Goal: Task Accomplishment & Management: Use online tool/utility

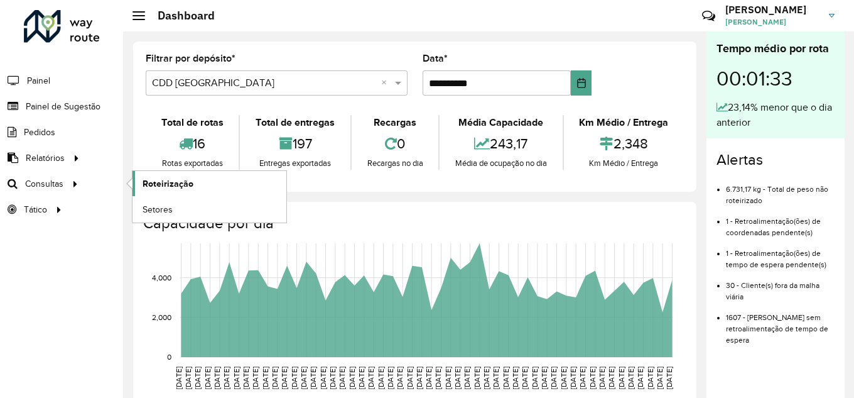
click at [183, 178] on span "Roteirização" at bounding box center [168, 183] width 51 height 13
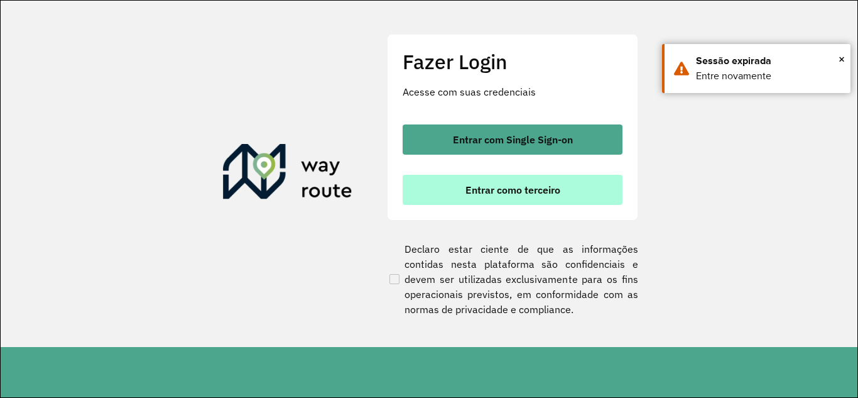
click at [484, 195] on span "Entrar como terceiro" at bounding box center [512, 190] width 95 height 10
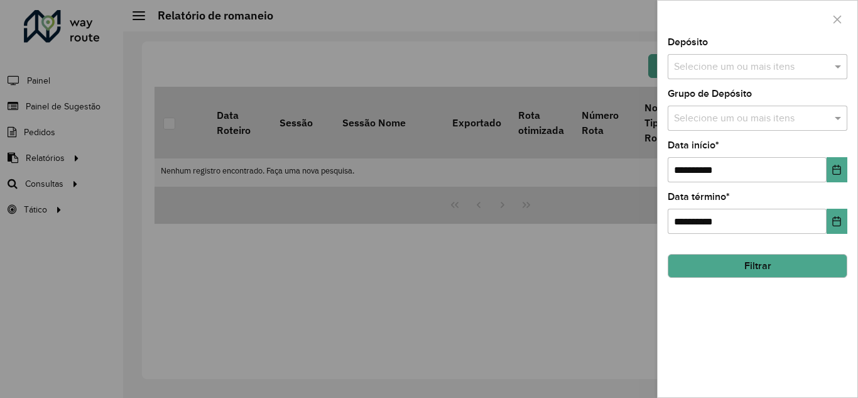
click at [30, 192] on div at bounding box center [429, 199] width 858 height 398
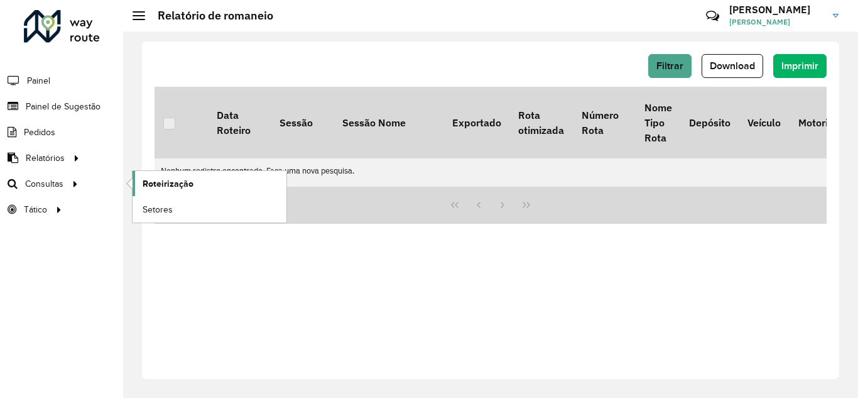
click at [172, 179] on span "Roteirização" at bounding box center [168, 183] width 51 height 13
click at [178, 207] on link "Setores" at bounding box center [210, 209] width 154 height 25
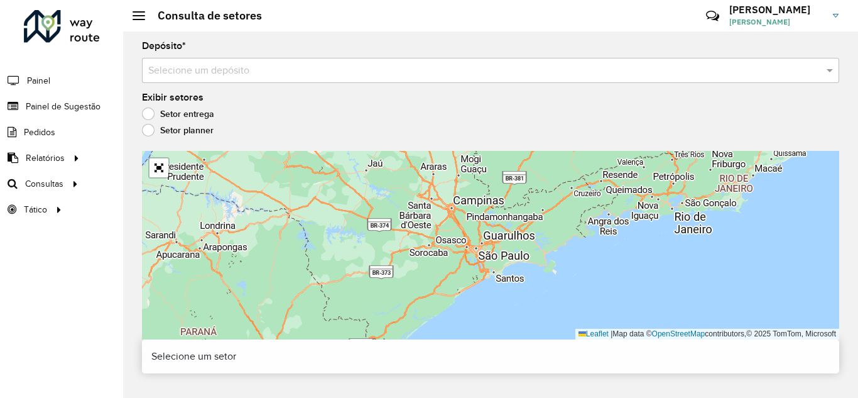
click at [196, 70] on input "text" at bounding box center [478, 70] width 660 height 15
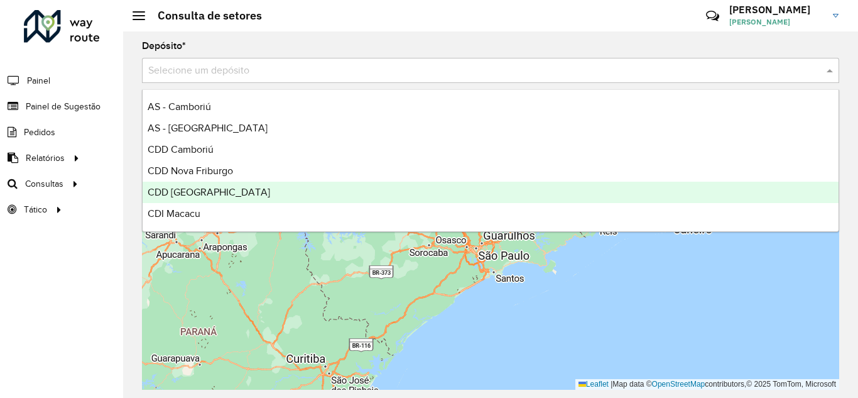
click at [192, 197] on span "CDD [GEOGRAPHIC_DATA]" at bounding box center [209, 192] width 122 height 11
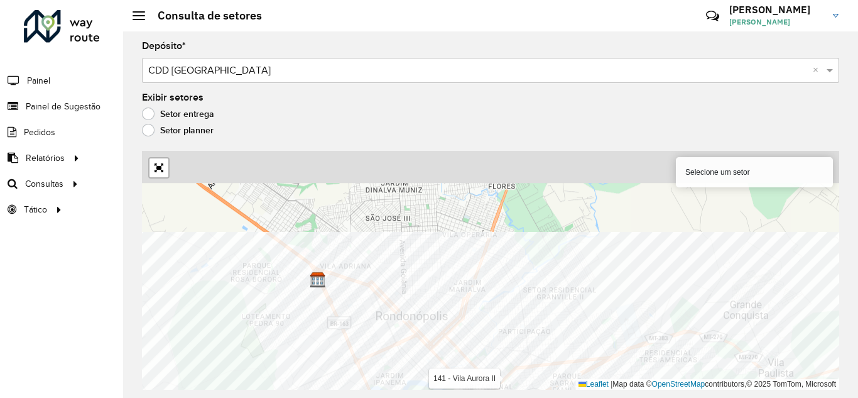
click at [531, 397] on html "Aguarde... Pop-up bloqueado! Seu navegador bloqueou automáticamente a abertura …" at bounding box center [429, 199] width 858 height 398
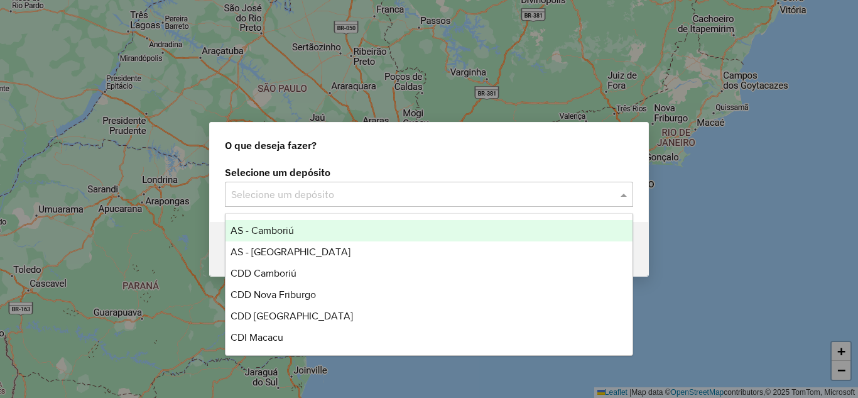
click at [496, 191] on input "text" at bounding box center [416, 194] width 371 height 15
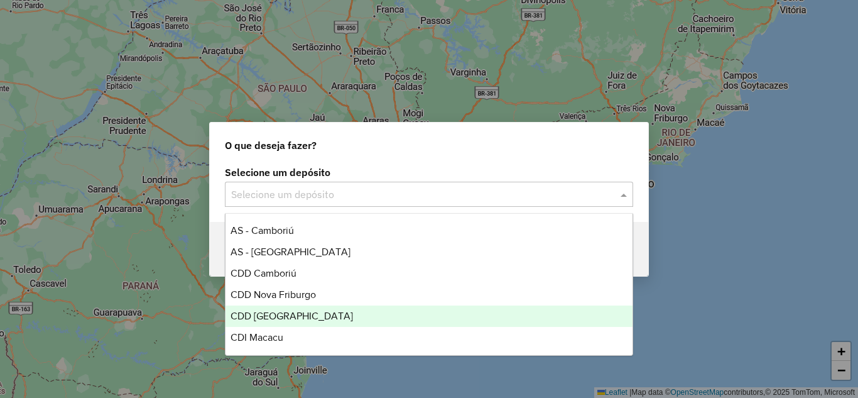
click at [292, 315] on span "CDD [GEOGRAPHIC_DATA]" at bounding box center [292, 315] width 122 height 11
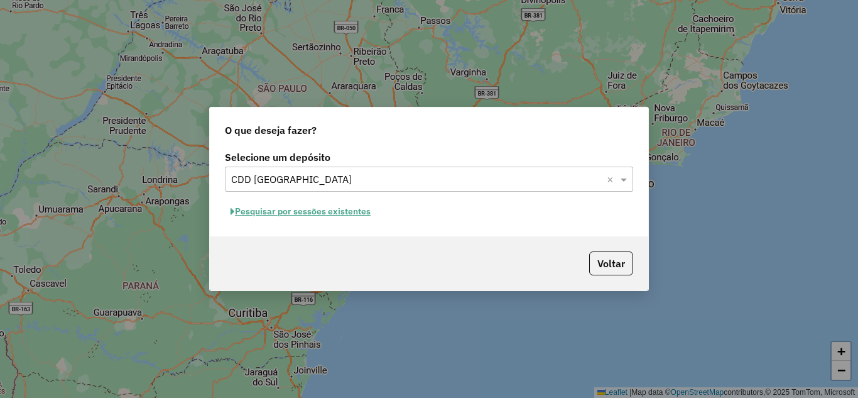
click at [317, 214] on button "Pesquisar por sessões existentes" at bounding box center [300, 211] width 151 height 19
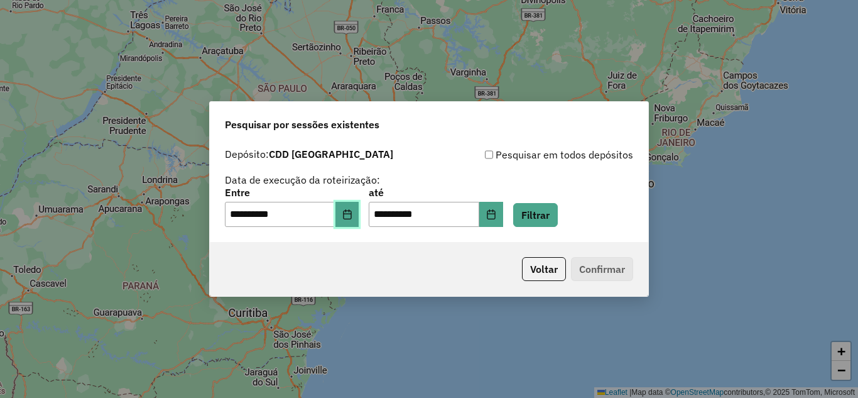
click at [354, 220] on button "Choose Date" at bounding box center [347, 214] width 24 height 25
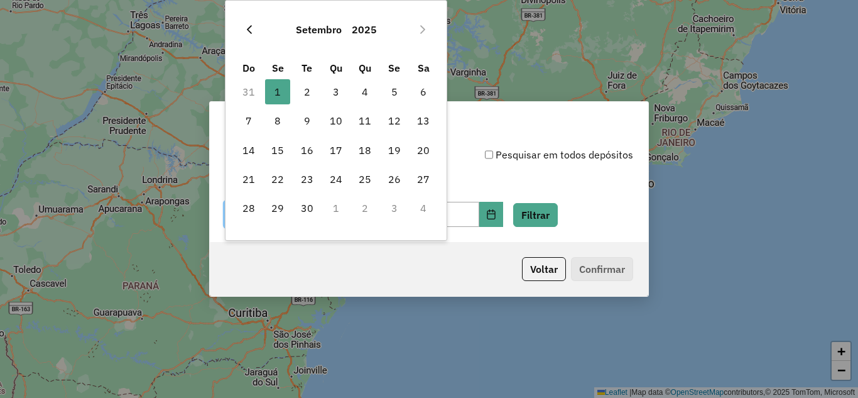
click at [255, 27] on button "Previous Month" at bounding box center [249, 29] width 20 height 20
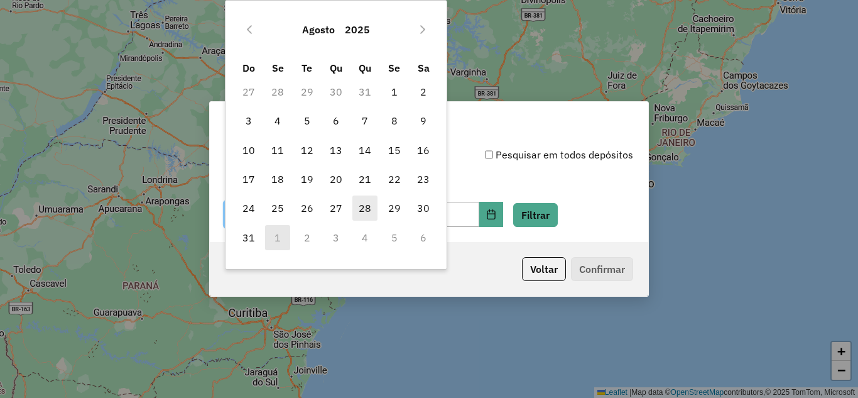
click at [357, 203] on span "28" at bounding box center [364, 207] width 25 height 25
type input "**********"
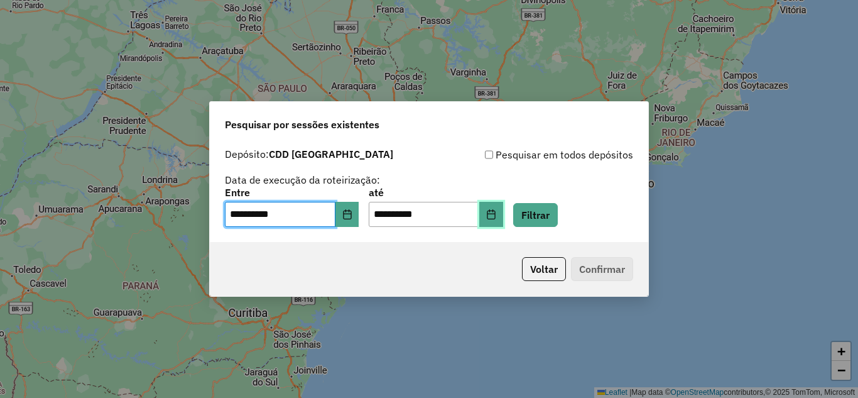
click at [495, 214] on icon "Choose Date" at bounding box center [491, 214] width 8 height 10
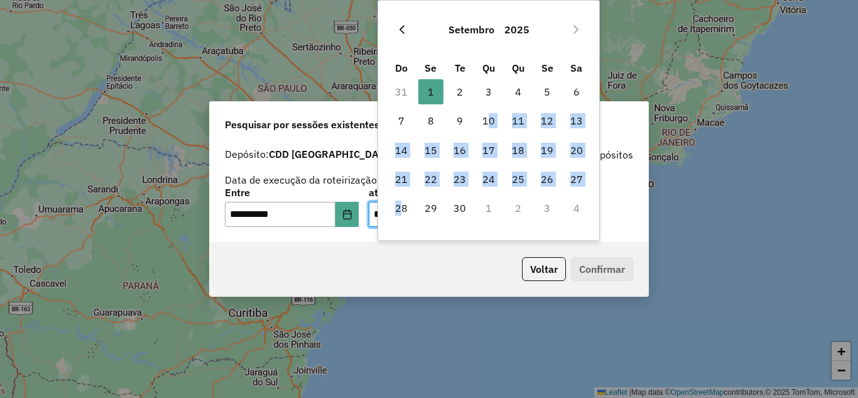
drag, startPoint x: 403, startPoint y: 209, endPoint x: 406, endPoint y: 36, distance: 172.8
click at [486, 99] on tbody "31 1 1 2 3 4 5 6 7 8 9 10 11 12 13 14 15 16 17 18 19 20 21 22 23 24 25 26 27 28…" at bounding box center [489, 150] width 204 height 146
click at [407, 33] on button "Previous Month" at bounding box center [402, 29] width 20 height 20
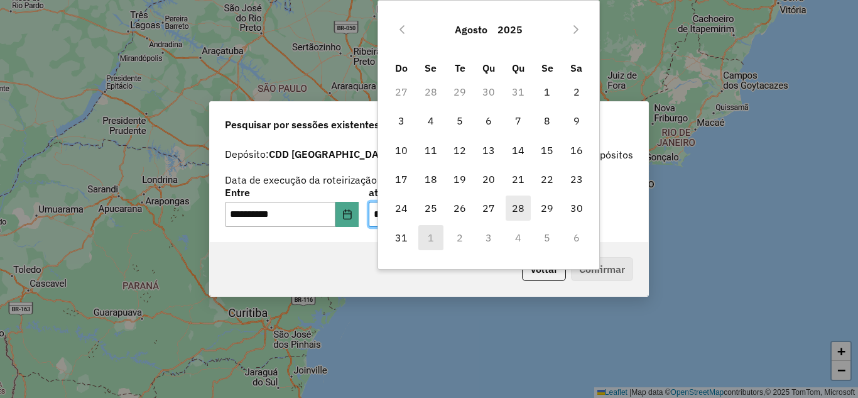
click at [525, 206] on span "28" at bounding box center [518, 207] width 25 height 25
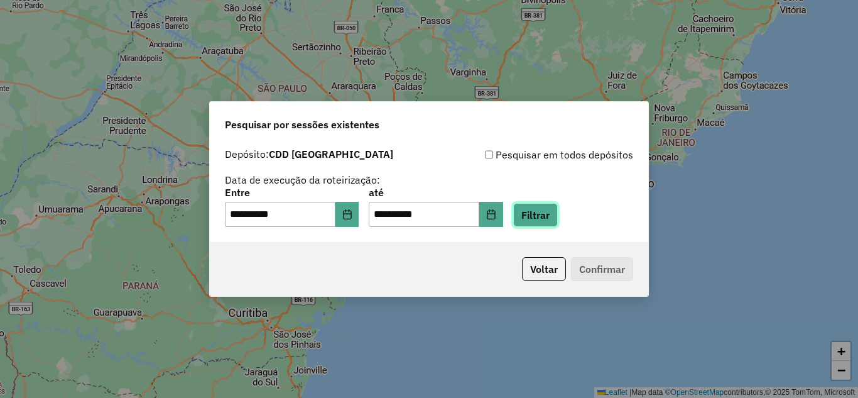
click at [553, 208] on button "Filtrar" at bounding box center [535, 215] width 45 height 24
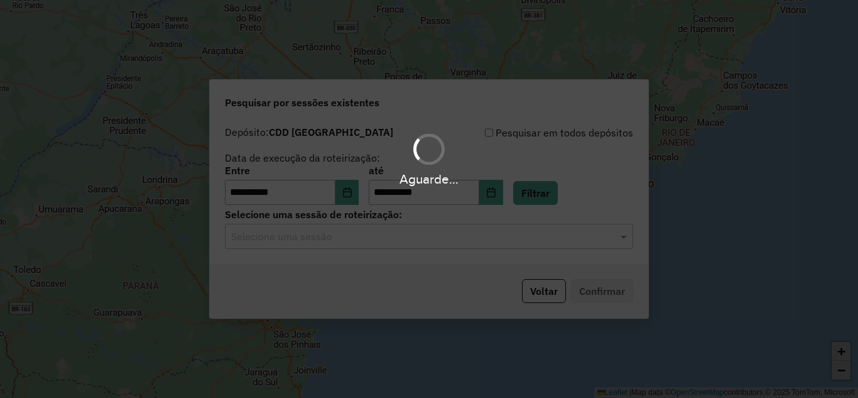
click at [368, 239] on hb-app "**********" at bounding box center [429, 199] width 858 height 398
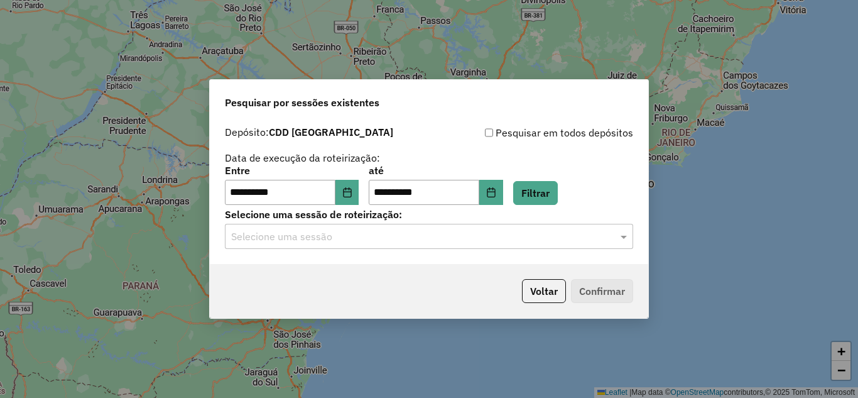
click at [366, 241] on input "text" at bounding box center [416, 236] width 371 height 15
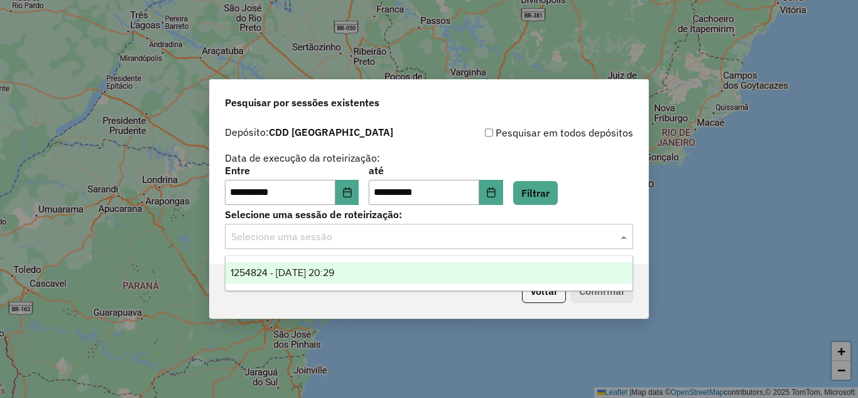
click at [340, 266] on div "1254824 - 28/08/2025 20:29" at bounding box center [429, 272] width 407 height 21
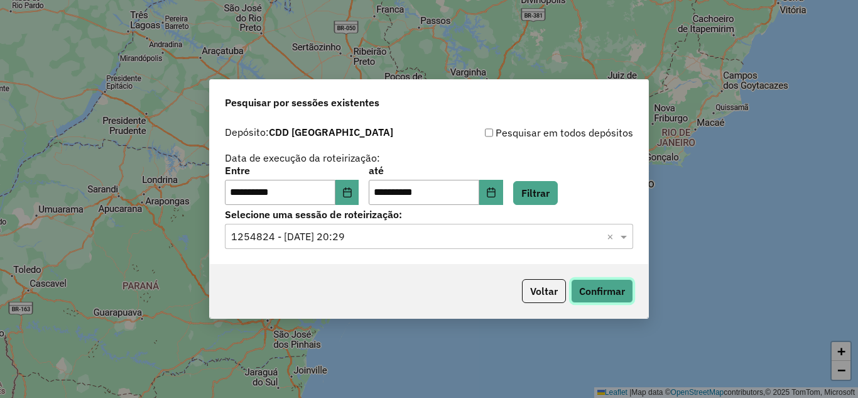
click at [620, 296] on button "Confirmar" at bounding box center [602, 291] width 62 height 24
click at [495, 190] on icon "Choose Date" at bounding box center [491, 192] width 8 height 10
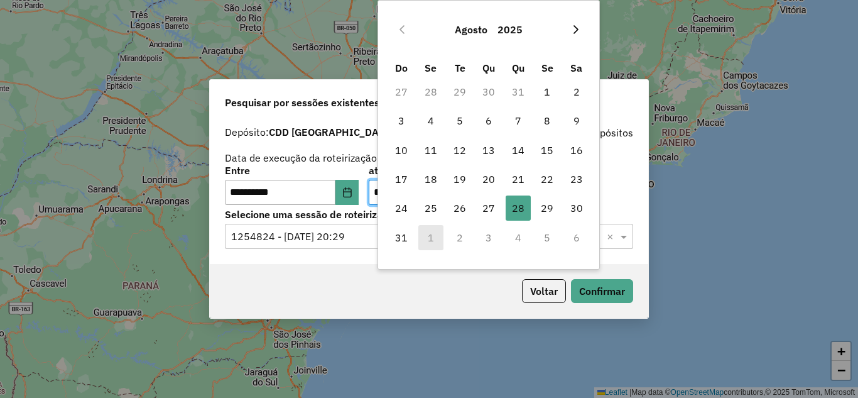
click at [582, 32] on button "Next Month" at bounding box center [576, 29] width 20 height 20
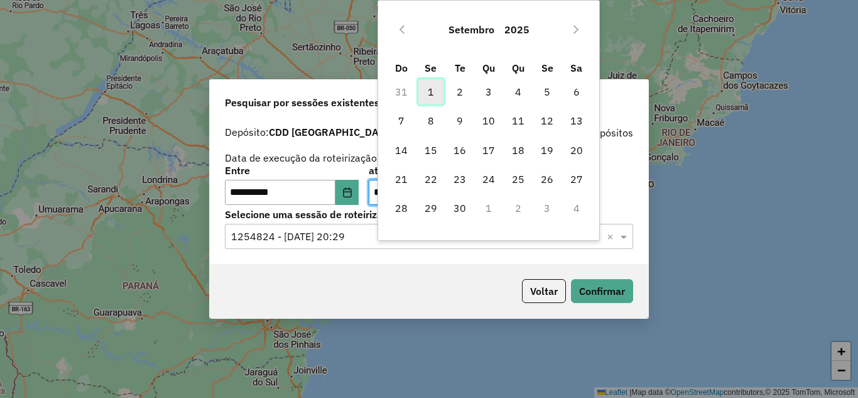
click at [432, 90] on span "1" at bounding box center [430, 91] width 25 height 25
type input "**********"
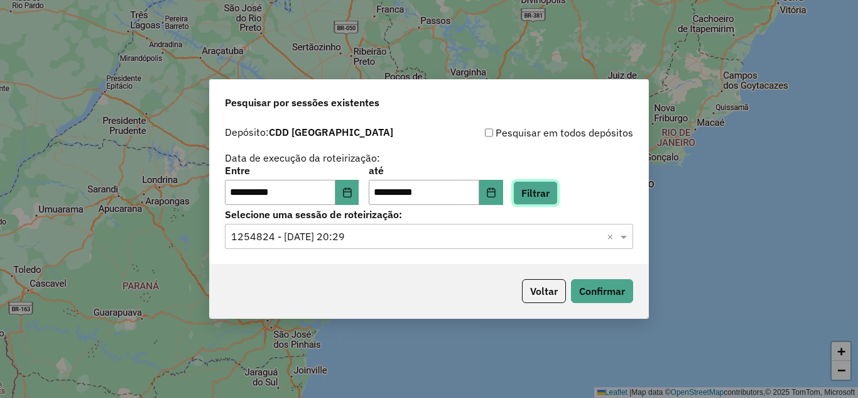
click at [550, 200] on button "Filtrar" at bounding box center [535, 193] width 45 height 24
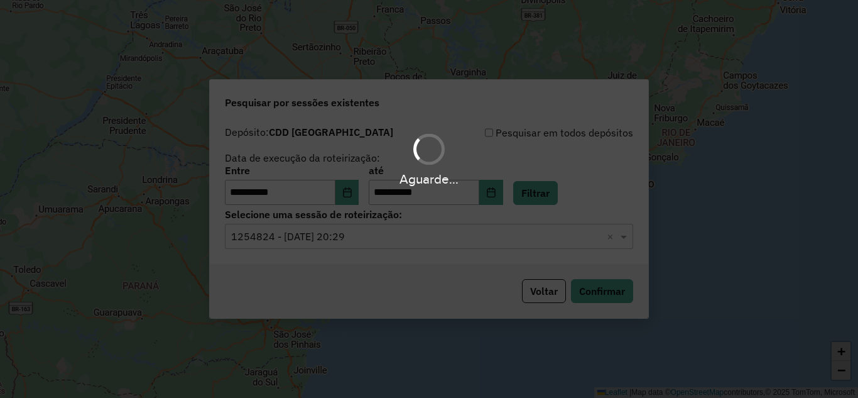
click at [458, 235] on hb-app "**********" at bounding box center [429, 199] width 858 height 398
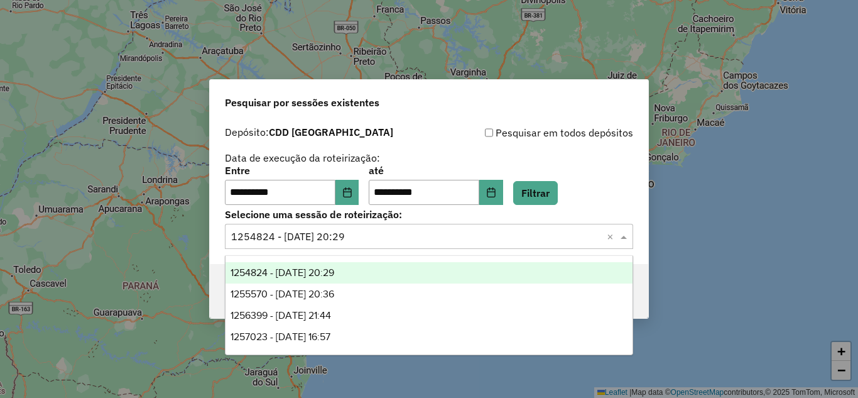
click at [449, 241] on input "text" at bounding box center [416, 236] width 371 height 15
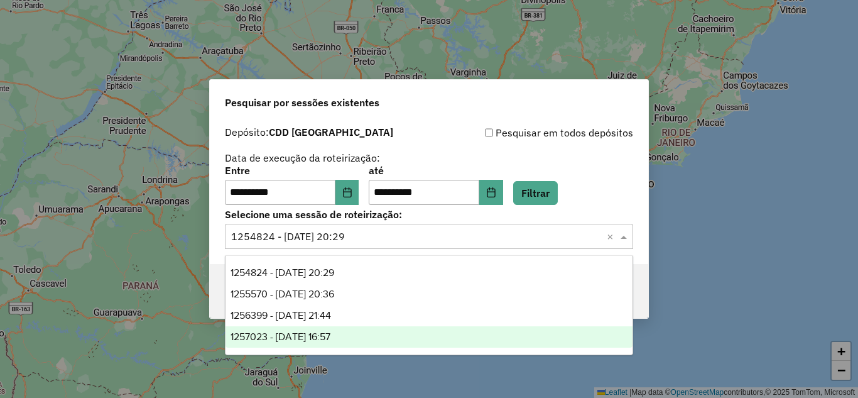
click at [283, 334] on span "1257023 - 01/09/2025 16:57" at bounding box center [281, 336] width 100 height 11
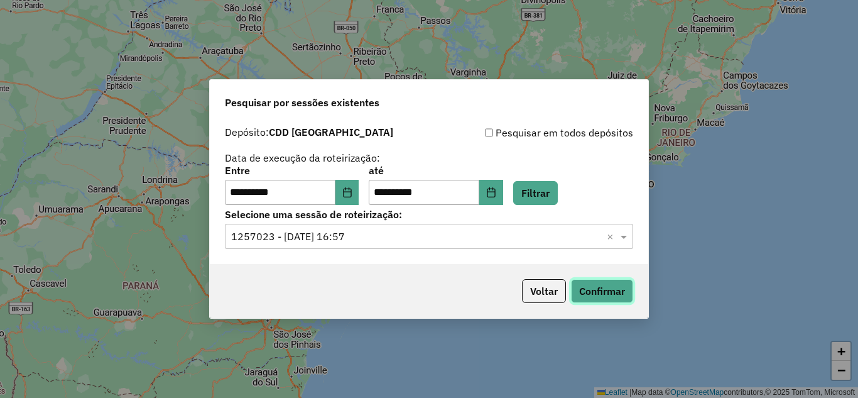
click at [620, 291] on button "Confirmar" at bounding box center [602, 291] width 62 height 24
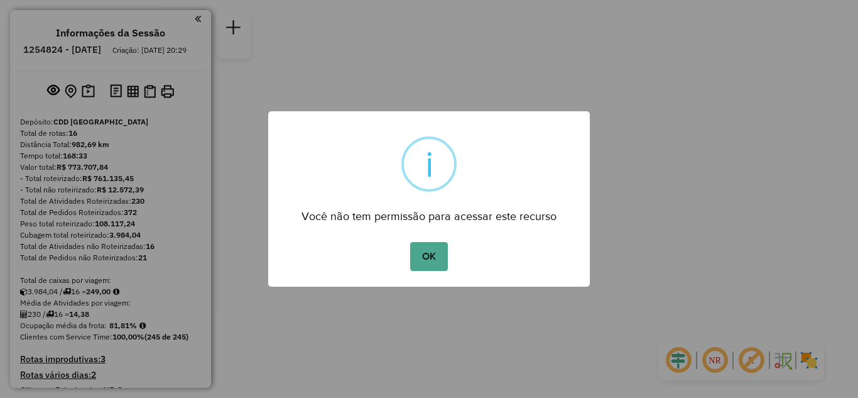
drag, startPoint x: 440, startPoint y: 256, endPoint x: 445, endPoint y: 249, distance: 8.5
click at [441, 256] on button "OK" at bounding box center [428, 256] width 37 height 29
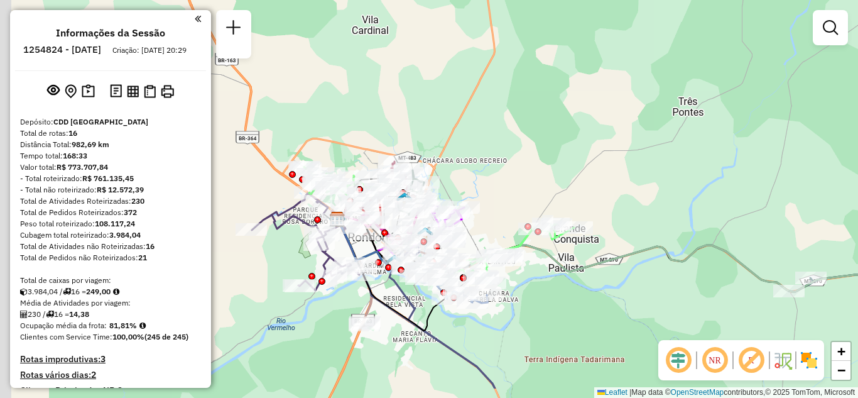
drag, startPoint x: 590, startPoint y: 170, endPoint x: 606, endPoint y: 118, distance: 54.3
click at [606, 125] on div "Janela de atendimento Grade de atendimento Capacidade Transportadoras Veículos …" at bounding box center [429, 199] width 858 height 398
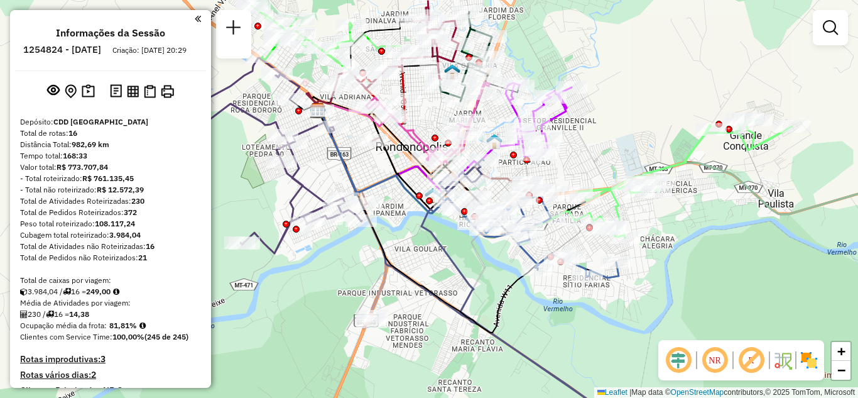
drag, startPoint x: 450, startPoint y: 134, endPoint x: 602, endPoint y: 107, distance: 154.4
click at [599, 102] on div "Janela de atendimento Grade de atendimento Capacidade Transportadoras Veículos …" at bounding box center [429, 199] width 858 height 398
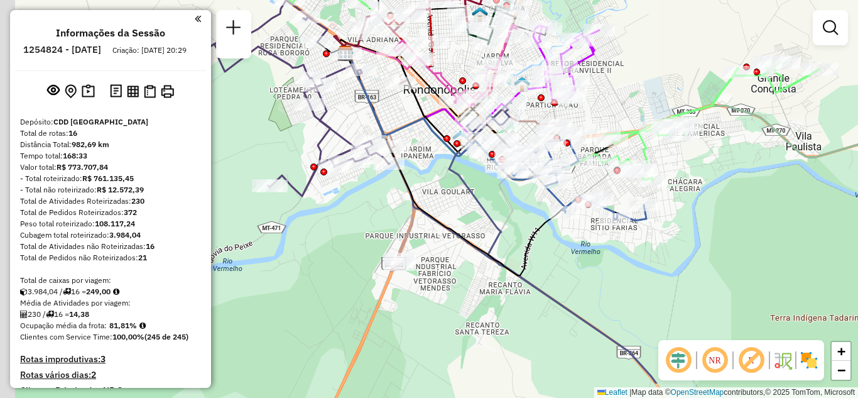
drag, startPoint x: 420, startPoint y: 285, endPoint x: 445, endPoint y: 215, distance: 73.7
click at [440, 223] on div "Janela de atendimento Grade de atendimento Capacidade Transportadoras Veículos …" at bounding box center [429, 199] width 858 height 398
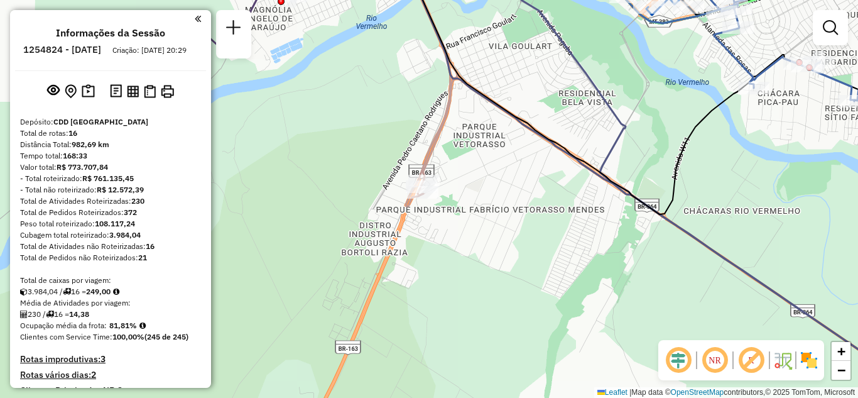
drag, startPoint x: 450, startPoint y: 284, endPoint x: 453, endPoint y: 275, distance: 9.3
click at [452, 282] on div "Janela de atendimento Grade de atendimento Capacidade Transportadoras Veículos …" at bounding box center [429, 199] width 858 height 398
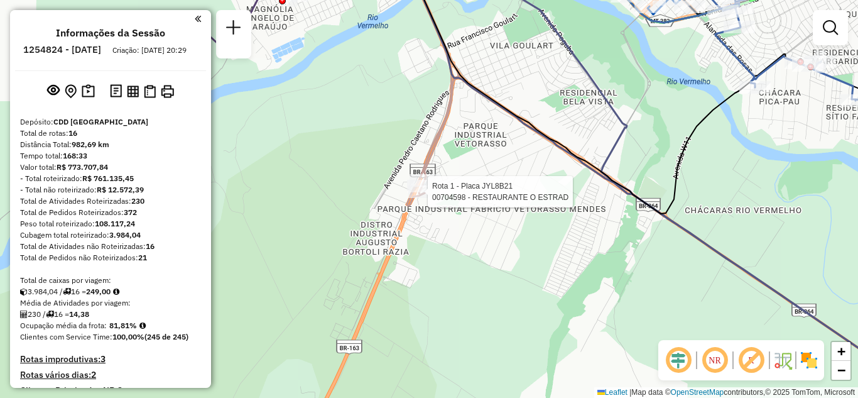
select select "**********"
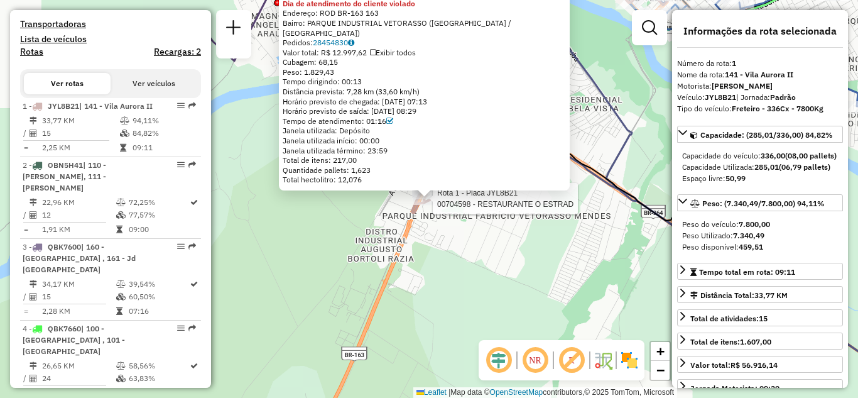
scroll to position [492, 0]
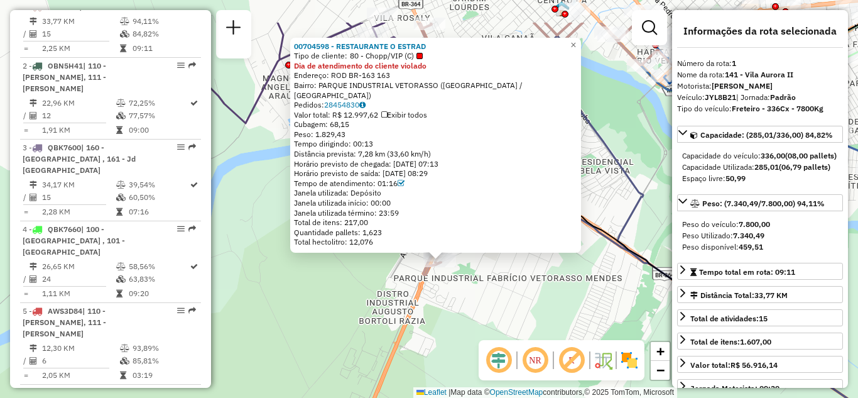
drag, startPoint x: 260, startPoint y: 294, endPoint x: 272, endPoint y: 372, distance: 78.8
click at [272, 372] on div "00704598 - RESTAURANTE O ESTRAD Tipo de cliente: 80 - Chopp/VIP (C) Dia de aten…" at bounding box center [429, 199] width 858 height 398
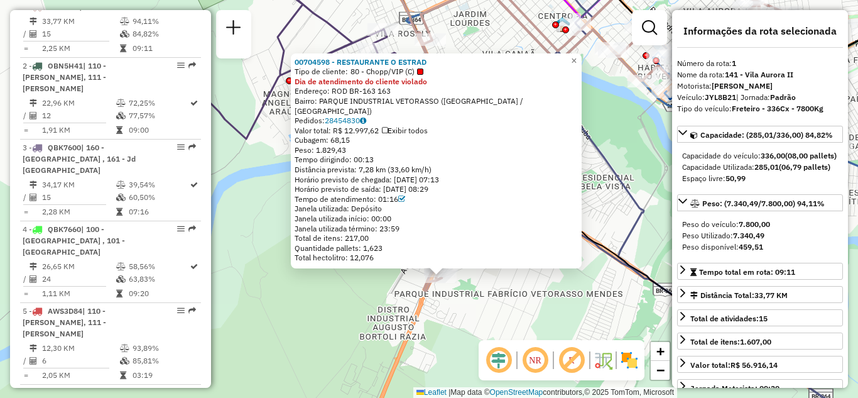
drag, startPoint x: 442, startPoint y: 169, endPoint x: 393, endPoint y: 173, distance: 49.8
click at [393, 173] on div "Distância prevista: 7,28 km (33,60 km/h)" at bounding box center [436, 170] width 283 height 10
drag, startPoint x: 383, startPoint y: 157, endPoint x: 310, endPoint y: 159, distance: 72.3
click at [310, 159] on div "Tempo dirigindo: 00:13" at bounding box center [436, 160] width 283 height 10
drag, startPoint x: 363, startPoint y: 169, endPoint x: 378, endPoint y: 170, distance: 14.5
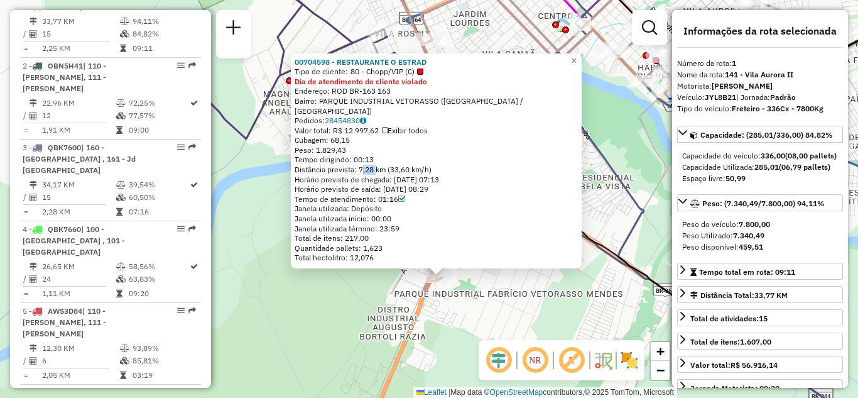
click at [378, 170] on div "Distância prevista: 7,28 km (33,60 km/h)" at bounding box center [436, 170] width 283 height 10
drag, startPoint x: 377, startPoint y: 160, endPoint x: 357, endPoint y: 165, distance: 20.6
click at [357, 165] on div "00704598 - RESTAURANTE O ESTRAD Tipo de cliente: 80 - Chopp/VIP (C) Dia de aten…" at bounding box center [436, 159] width 283 height 205
drag, startPoint x: 443, startPoint y: 169, endPoint x: 396, endPoint y: 170, distance: 47.1
click at [396, 170] on div "Distância prevista: 7,28 km (33,60 km/h)" at bounding box center [436, 170] width 283 height 10
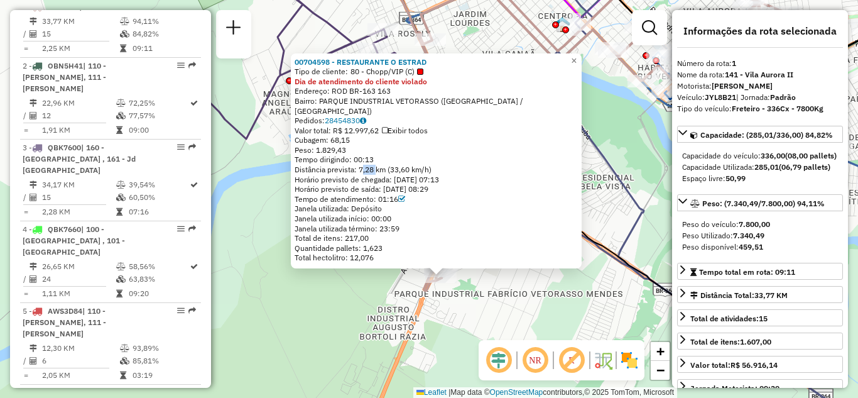
click at [379, 160] on div "Tempo dirigindo: 00:13" at bounding box center [436, 160] width 283 height 10
click at [577, 65] on span "×" at bounding box center [574, 60] width 6 height 11
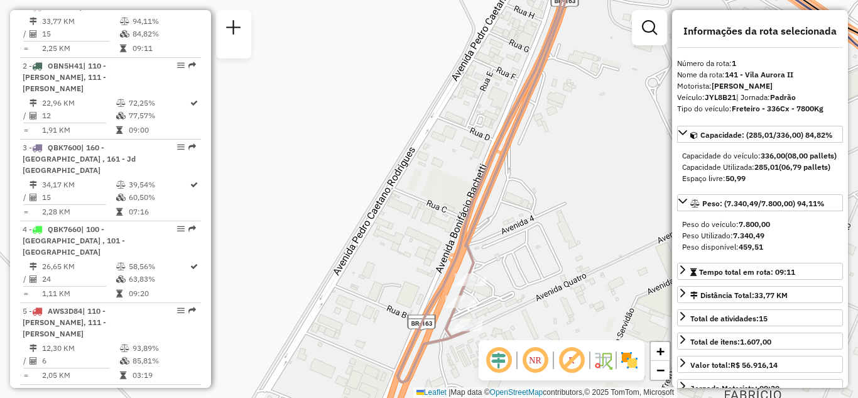
drag, startPoint x: 462, startPoint y: 212, endPoint x: 453, endPoint y: 136, distance: 76.5
click at [452, 136] on div "Janela de atendimento Grade de atendimento Capacidade Transportadoras Veículos …" at bounding box center [429, 199] width 858 height 398
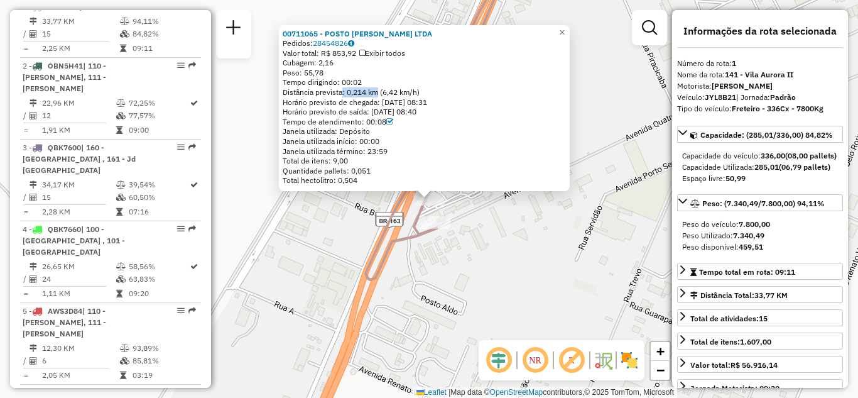
drag, startPoint x: 342, startPoint y: 95, endPoint x: 377, endPoint y: 92, distance: 34.6
click at [377, 92] on div "Distância prevista: 0,214 km (6,42 km/h)" at bounding box center [424, 92] width 283 height 10
drag, startPoint x: 388, startPoint y: 91, endPoint x: 415, endPoint y: 93, distance: 27.1
click at [415, 93] on div "Distância prevista: 0,214 km (6,42 km/h)" at bounding box center [424, 92] width 283 height 10
drag, startPoint x: 371, startPoint y: 80, endPoint x: 318, endPoint y: 82, distance: 52.2
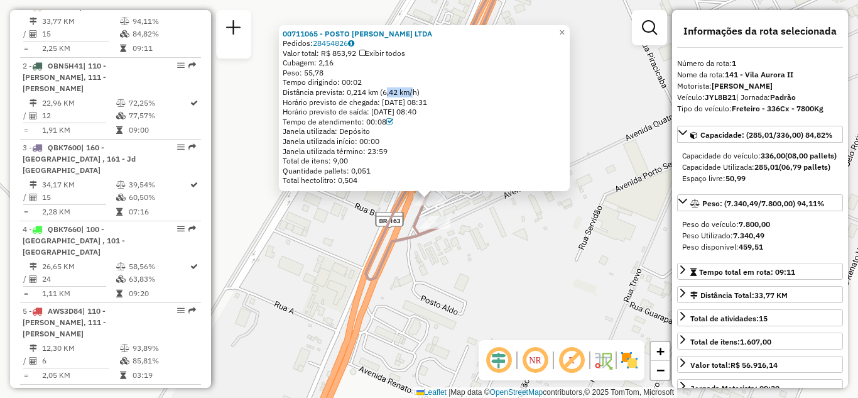
click at [318, 82] on div "Tempo dirigindo: 00:02" at bounding box center [424, 82] width 283 height 10
click at [565, 33] on span "×" at bounding box center [562, 32] width 6 height 11
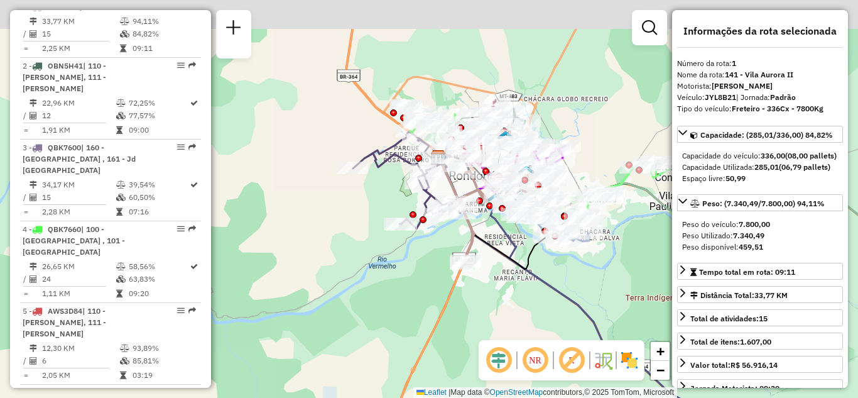
drag, startPoint x: 531, startPoint y: 231, endPoint x: 492, endPoint y: 248, distance: 42.5
click at [491, 298] on div "Janela de atendimento Grade de atendimento Capacidade Transportadoras Veículos …" at bounding box center [429, 199] width 858 height 398
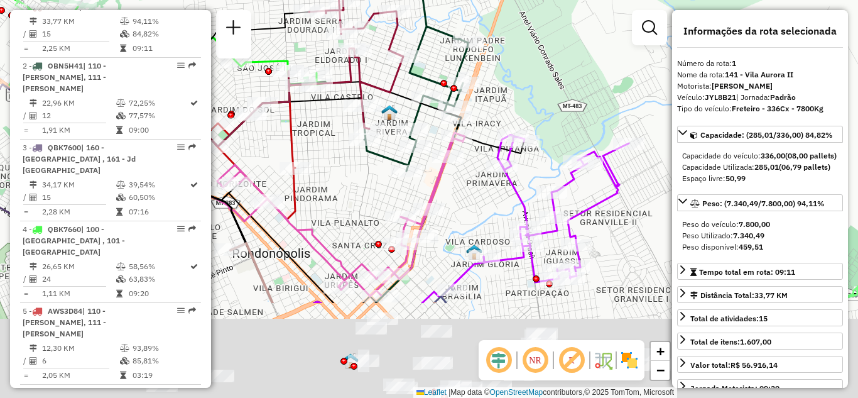
drag, startPoint x: 523, startPoint y: 173, endPoint x: 597, endPoint y: 30, distance: 161.6
click at [597, 30] on div "Janela de atendimento Grade de atendimento Capacidade Transportadoras Veículos …" at bounding box center [429, 199] width 858 height 398
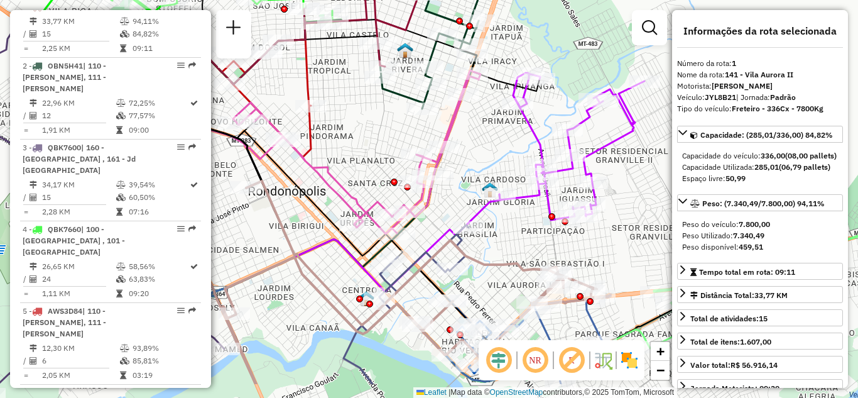
drag, startPoint x: 472, startPoint y: 211, endPoint x: 484, endPoint y: 157, distance: 55.3
click at [484, 157] on div "Janela de atendimento Grade de atendimento Capacidade Transportadoras Veículos …" at bounding box center [429, 199] width 858 height 398
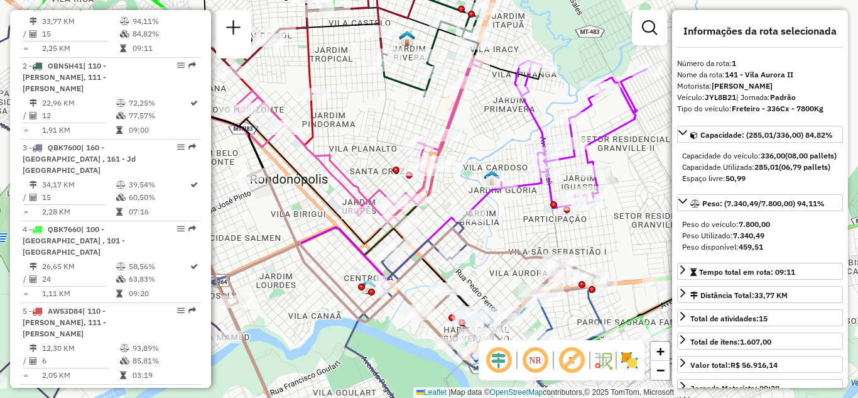
drag, startPoint x: 479, startPoint y: 151, endPoint x: 481, endPoint y: 133, distance: 18.9
click at [481, 133] on div "Janela de atendimento Grade de atendimento Capacidade Transportadoras Veículos …" at bounding box center [429, 199] width 858 height 398
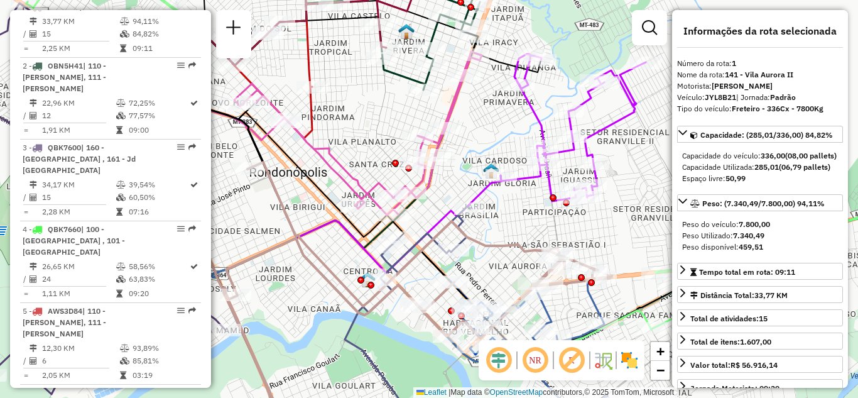
drag, startPoint x: 472, startPoint y: 152, endPoint x: 468, endPoint y: 122, distance: 29.8
click at [468, 125] on div "Janela de atendimento Grade de atendimento Capacidade Transportadoras Veículos …" at bounding box center [429, 199] width 858 height 398
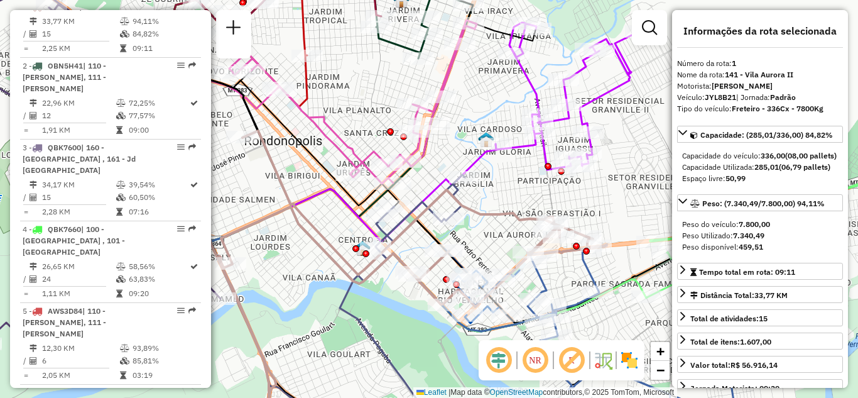
click at [630, 354] on img at bounding box center [629, 360] width 20 height 20
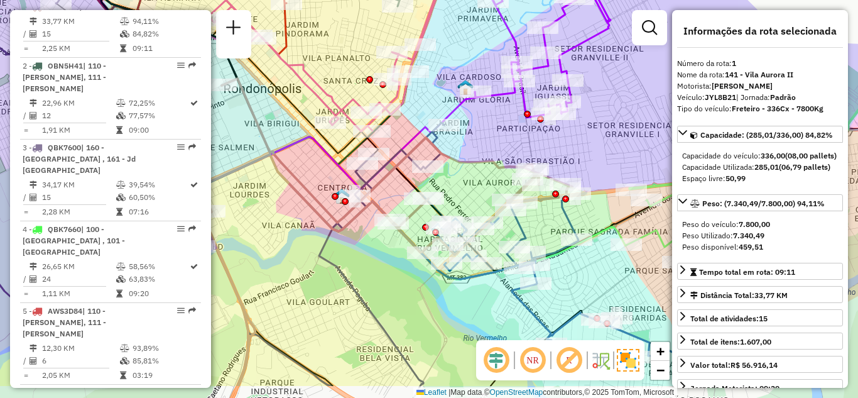
drag, startPoint x: 555, startPoint y: 190, endPoint x: 530, endPoint y: 115, distance: 78.9
click at [530, 116] on div "Janela de atendimento Grade de atendimento Capacidade Transportadoras Veículos …" at bounding box center [429, 199] width 858 height 398
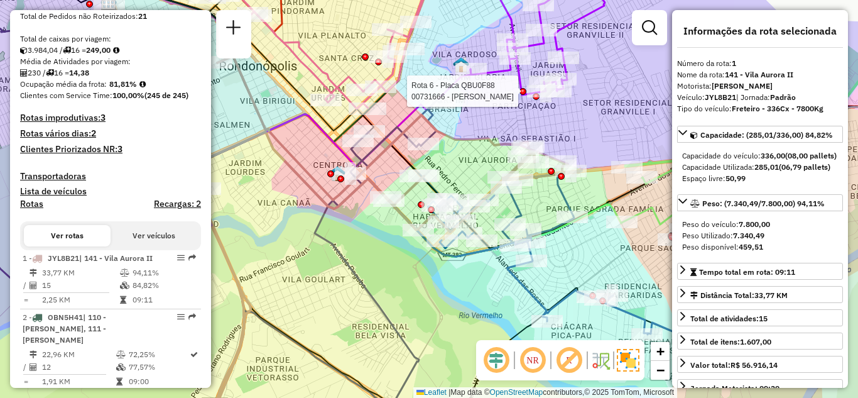
scroll to position [304, 0]
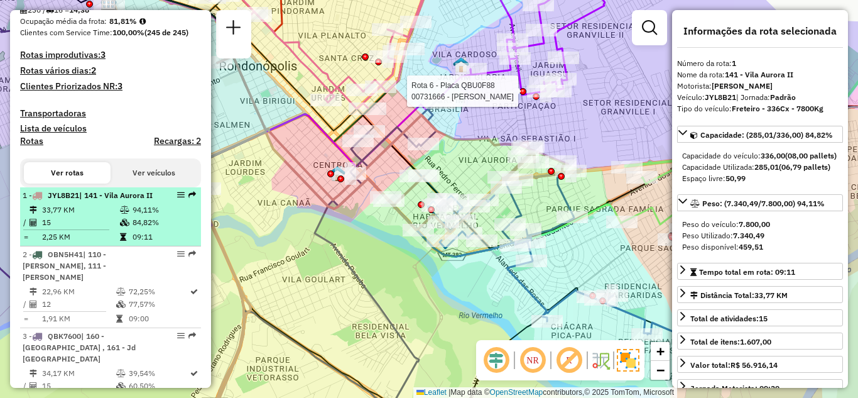
click at [172, 198] on div at bounding box center [177, 195] width 38 height 8
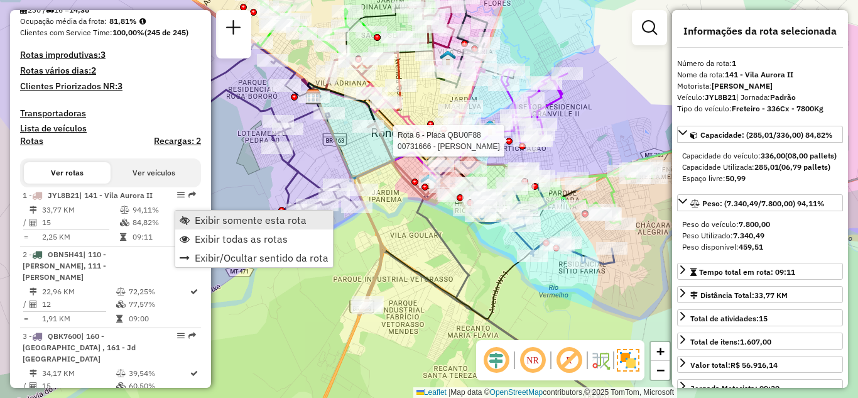
click at [217, 220] on span "Exibir somente esta rota" at bounding box center [251, 220] width 112 height 10
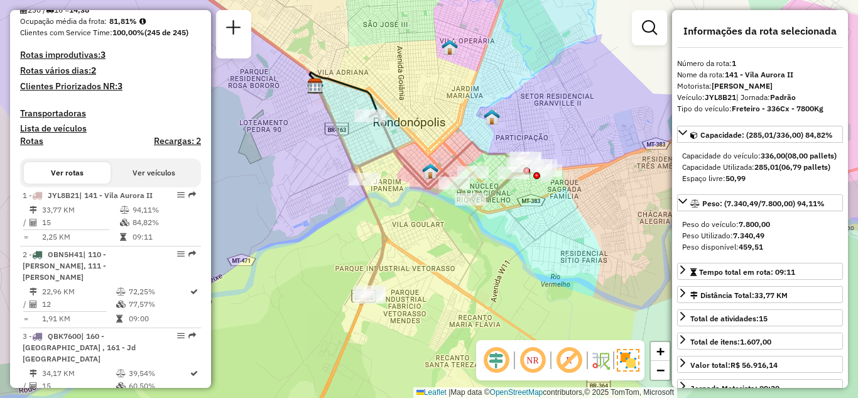
drag, startPoint x: 471, startPoint y: 124, endPoint x: 459, endPoint y: 90, distance: 36.2
click at [459, 93] on div "Janela de atendimento Grade de atendimento Capacidade Transportadoras Veículos …" at bounding box center [429, 199] width 858 height 398
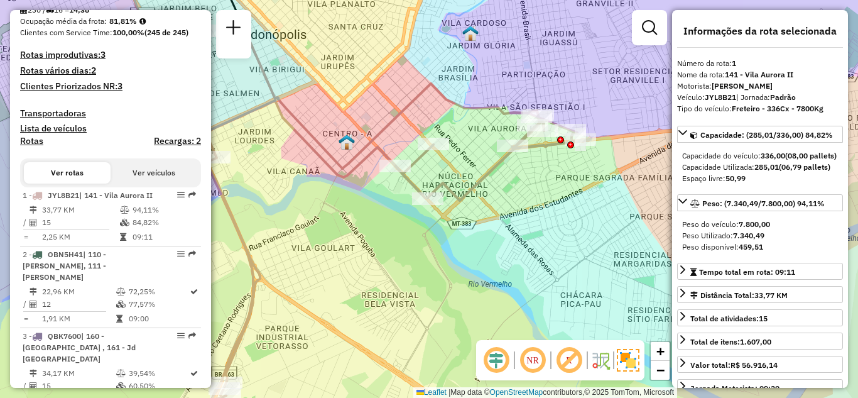
drag, startPoint x: 501, startPoint y: 204, endPoint x: 501, endPoint y: 241, distance: 37.7
click at [504, 245] on div "Janela de atendimento Grade de atendimento Capacidade Transportadoras Veículos …" at bounding box center [429, 199] width 858 height 398
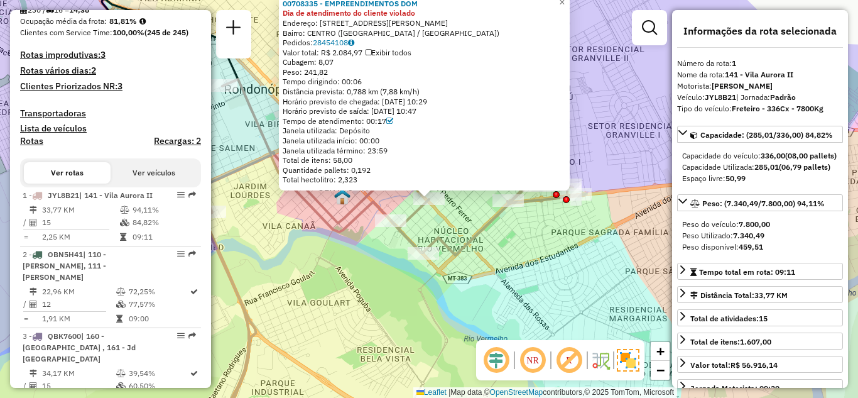
scroll to position [492, 0]
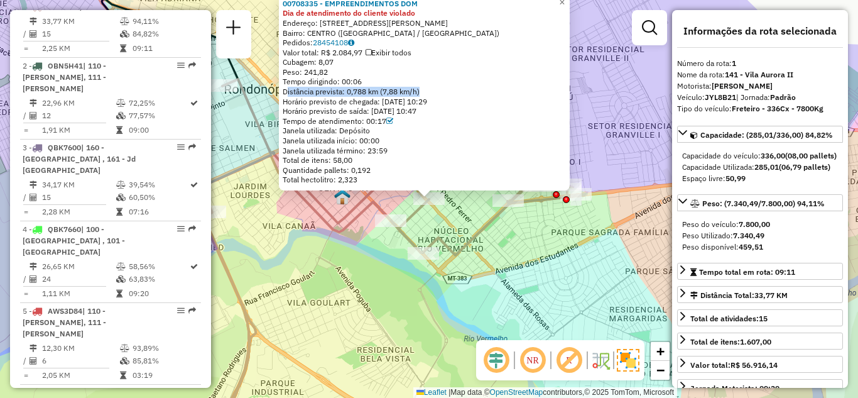
drag, startPoint x: 291, startPoint y: 90, endPoint x: 422, endPoint y: 92, distance: 131.3
click at [422, 92] on div "Distância prevista: 0,788 km (7,88 km/h)" at bounding box center [424, 92] width 283 height 10
drag, startPoint x: 429, startPoint y: 94, endPoint x: 384, endPoint y: 92, distance: 44.6
click at [384, 92] on div "Distância prevista: 0,788 km (7,88 km/h)" at bounding box center [424, 92] width 283 height 10
drag, startPoint x: 358, startPoint y: 80, endPoint x: 352, endPoint y: 80, distance: 6.3
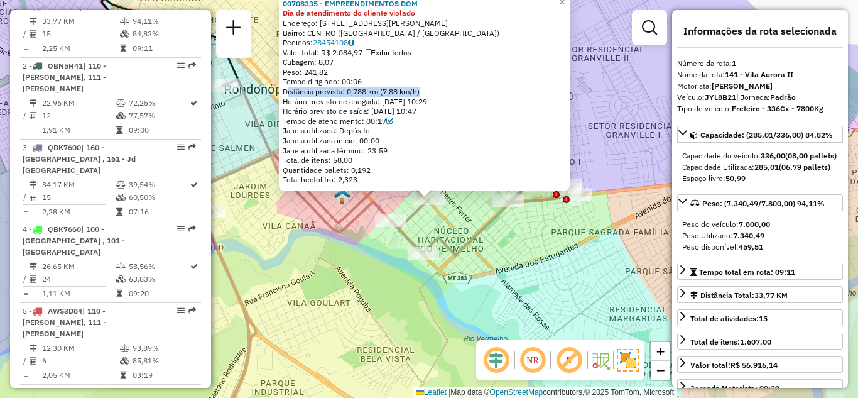
click at [352, 80] on div "Tempo dirigindo: 00:06" at bounding box center [424, 82] width 283 height 10
drag, startPoint x: 384, startPoint y: 90, endPoint x: 433, endPoint y: 92, distance: 49.0
click at [433, 92] on div "Distância prevista: 0,788 km (7,88 km/h)" at bounding box center [424, 92] width 283 height 10
click at [427, 87] on div "Distância prevista: 0,788 km (7,88 km/h)" at bounding box center [424, 92] width 283 height 10
drag, startPoint x: 429, startPoint y: 94, endPoint x: 416, endPoint y: 94, distance: 12.6
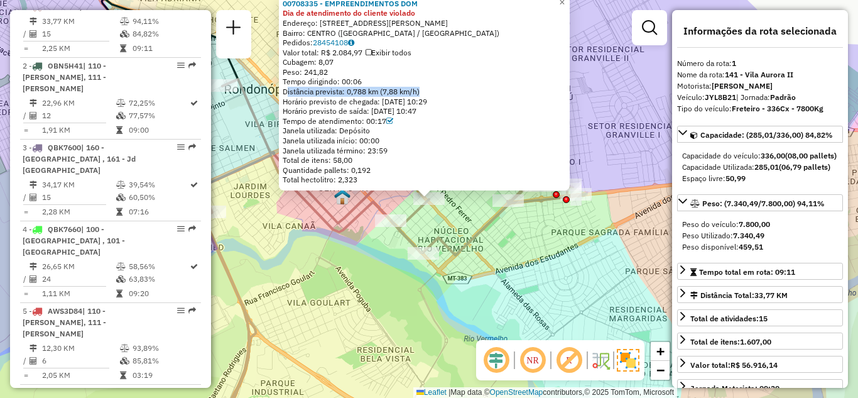
click at [416, 94] on div "Distância prevista: 0,788 km (7,88 km/h)" at bounding box center [424, 92] width 283 height 10
drag, startPoint x: 360, startPoint y: 81, endPoint x: 347, endPoint y: 81, distance: 12.6
click at [347, 81] on div "Tempo dirigindo: 00:06" at bounding box center [424, 82] width 283 height 10
drag, startPoint x: 612, startPoint y: 139, endPoint x: 601, endPoint y: 177, distance: 38.7
click at [602, 177] on div "00708335 - EMPREENDIMENTOS DOM Dia de atendimento do cliente violado Endereço: …" at bounding box center [429, 199] width 858 height 398
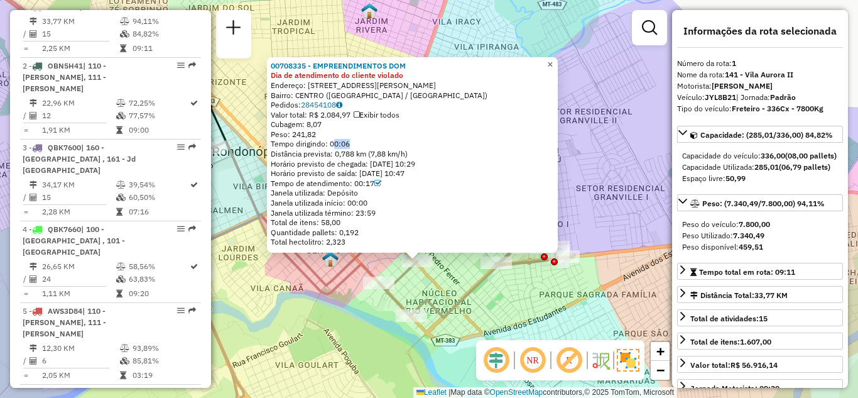
click at [553, 59] on span "×" at bounding box center [550, 64] width 6 height 11
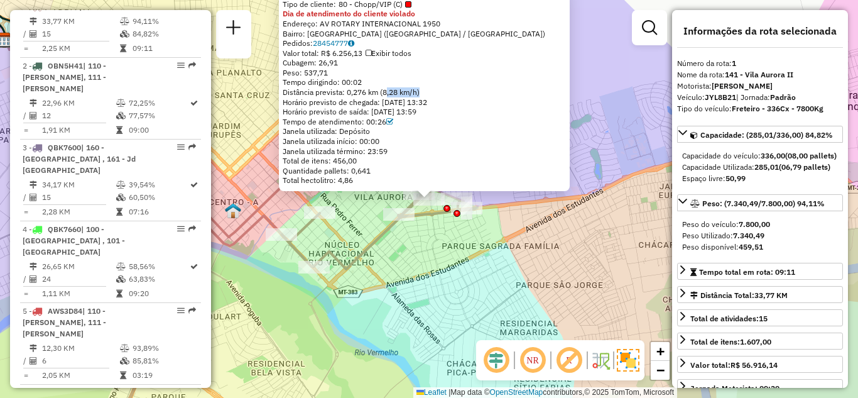
drag, startPoint x: 423, startPoint y: 90, endPoint x: 388, endPoint y: 91, distance: 35.2
click at [388, 91] on div "Distância prevista: 0,276 km (8,28 km/h)" at bounding box center [424, 92] width 283 height 10
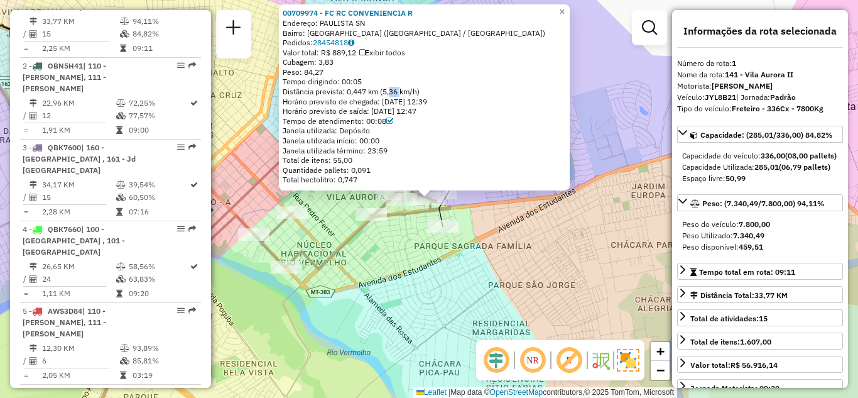
click at [403, 90] on div "Distância prevista: 0,447 km (5,36 km/h)" at bounding box center [424, 92] width 283 height 10
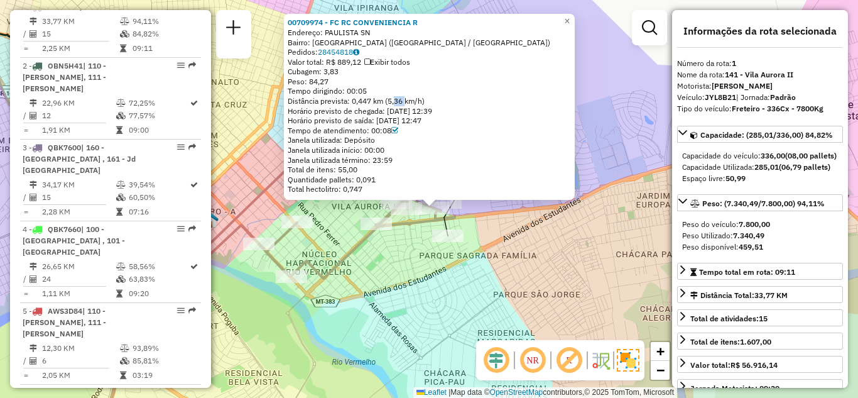
drag, startPoint x: 359, startPoint y: 298, endPoint x: 405, endPoint y: 268, distance: 55.4
click at [369, 326] on div "00709974 - FC RC CONVENIENCIA R Endereço: PAULISTA SN Bairro: [GEOGRAPHIC_DATA]…" at bounding box center [429, 199] width 858 height 398
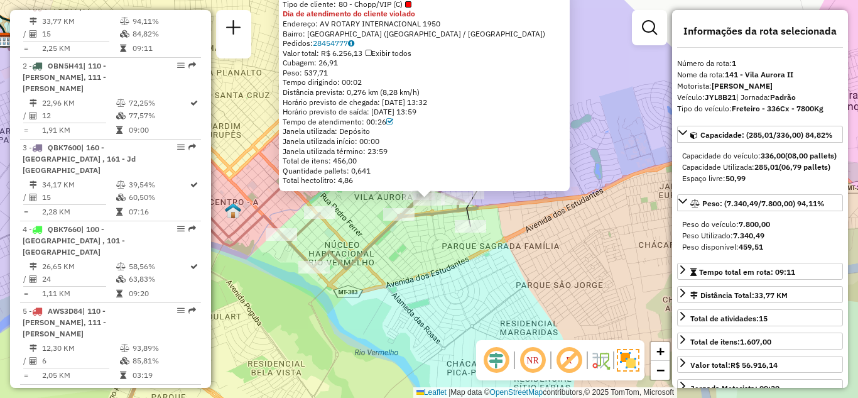
drag, startPoint x: 390, startPoint y: 92, endPoint x: 425, endPoint y: 91, distance: 34.6
click at [425, 91] on div "Distância prevista: 0,276 km (8,28 km/h)" at bounding box center [424, 92] width 283 height 10
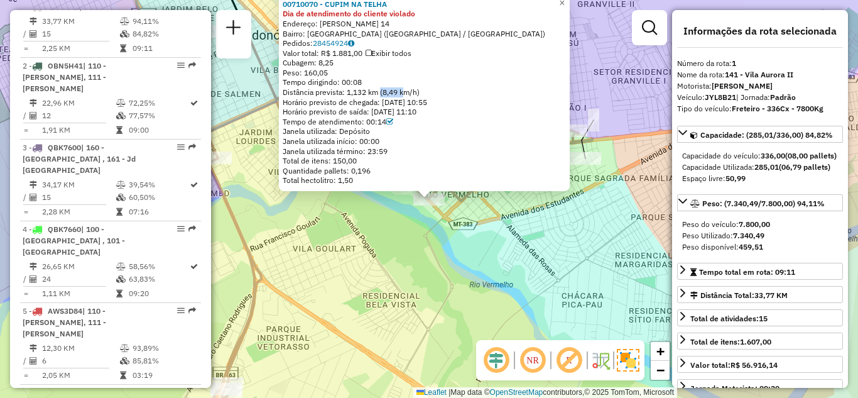
drag, startPoint x: 384, startPoint y: 94, endPoint x: 415, endPoint y: 87, distance: 32.2
click at [408, 92] on div "Distância prevista: 1,132 km (8,49 km/h)" at bounding box center [424, 92] width 283 height 10
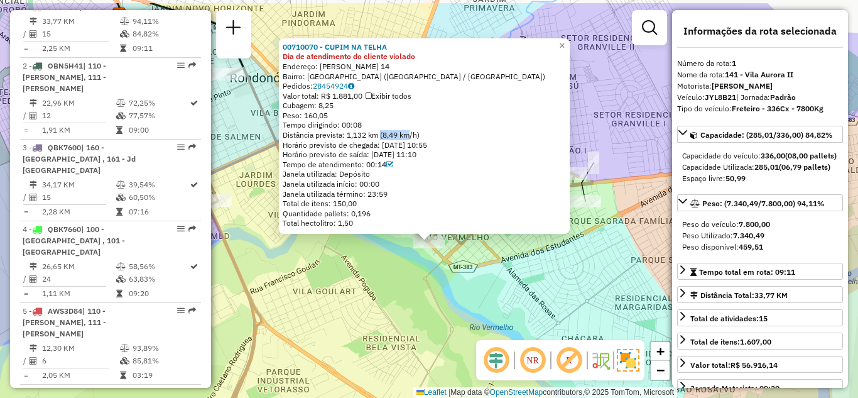
drag, startPoint x: 514, startPoint y: 288, endPoint x: 514, endPoint y: 330, distance: 41.5
click at [514, 330] on div "00710070 - CUPIM NA TELHA Dia de atendimento do cliente violado Endereço: PAULO…" at bounding box center [429, 199] width 858 height 398
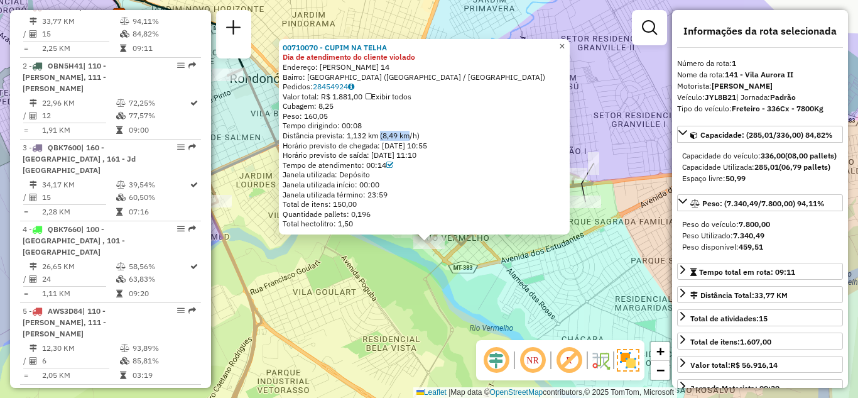
click at [565, 42] on span "×" at bounding box center [562, 46] width 6 height 11
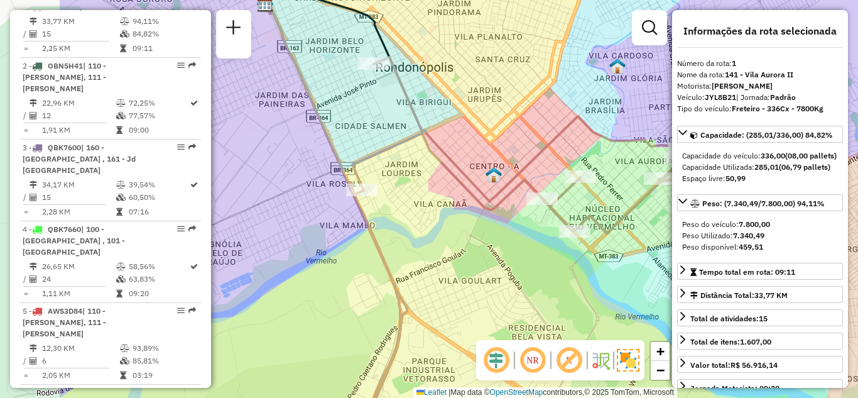
drag, startPoint x: 494, startPoint y: 210, endPoint x: 639, endPoint y: 199, distance: 146.2
click at [639, 199] on icon at bounding box center [545, 241] width 388 height 369
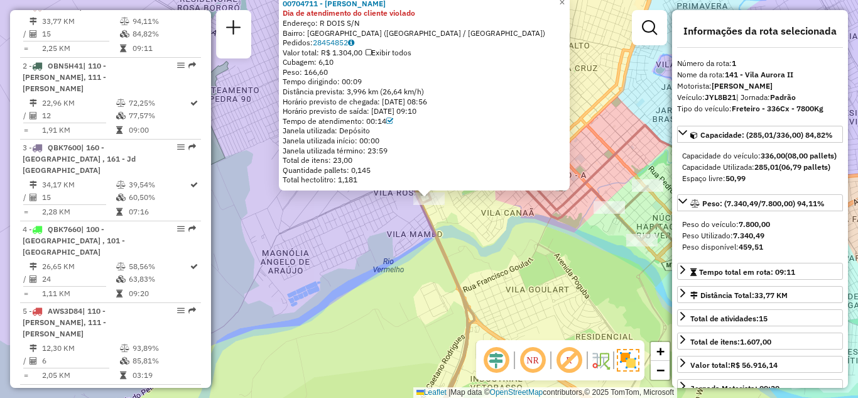
drag, startPoint x: 433, startPoint y: 94, endPoint x: 386, endPoint y: 92, distance: 46.5
click at [386, 92] on div "Distância prevista: 3,996 km (26,64 km/h)" at bounding box center [424, 92] width 283 height 10
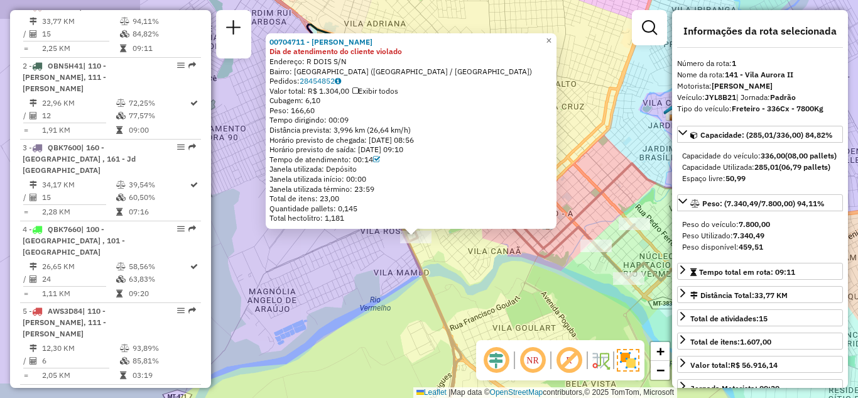
drag, startPoint x: 509, startPoint y: 265, endPoint x: 486, endPoint y: 312, distance: 51.7
click at [486, 312] on div "00704711 - [PERSON_NAME] DA CRUZ Dia de atendimento do cliente violado Endereço…" at bounding box center [429, 199] width 858 height 398
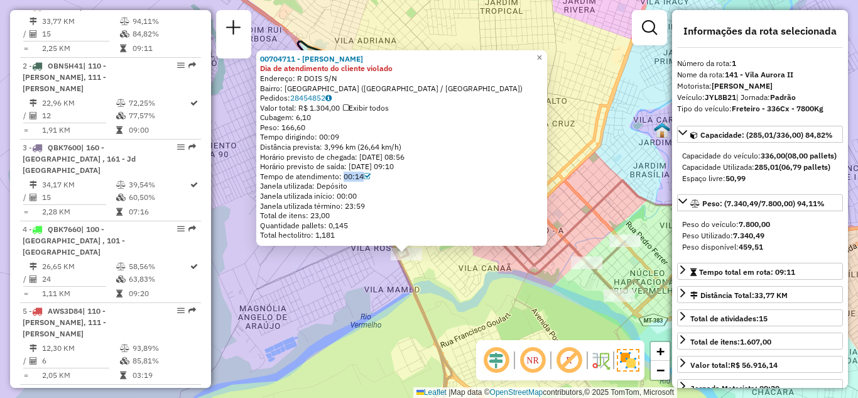
drag, startPoint x: 351, startPoint y: 176, endPoint x: 362, endPoint y: 178, distance: 10.8
click at [362, 178] on div "Tempo de atendimento: 00:14" at bounding box center [401, 176] width 283 height 10
drag, startPoint x: 337, startPoint y: 138, endPoint x: 324, endPoint y: 138, distance: 13.2
click at [324, 138] on div "Tempo dirigindo: 00:09" at bounding box center [401, 137] width 283 height 10
click at [542, 53] on span "×" at bounding box center [539, 57] width 6 height 11
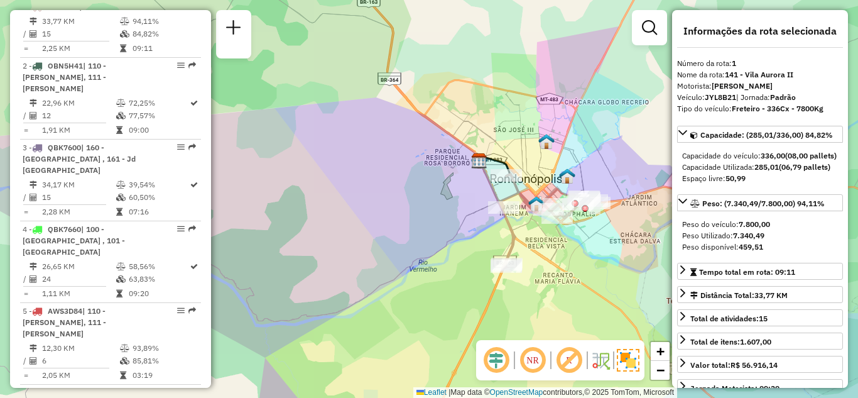
drag, startPoint x: 500, startPoint y: 234, endPoint x: 480, endPoint y: 221, distance: 24.0
click at [480, 221] on div "Rota 1 - Placa JYL8B21 00704711 - [PERSON_NAME] DA CRUZ Janela de atendimento G…" at bounding box center [429, 199] width 858 height 398
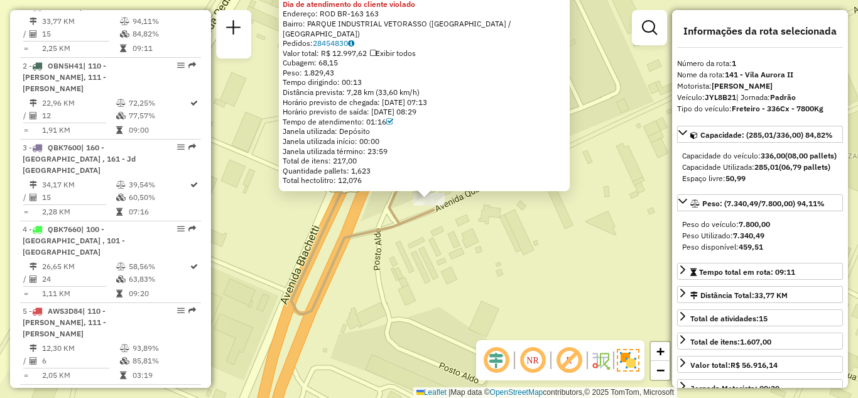
drag, startPoint x: 617, startPoint y: 220, endPoint x: 607, endPoint y: 240, distance: 22.5
click at [613, 241] on div "00704598 - RESTAURANTE O ESTRAD Tipo de cliente: 80 - Chopp/VIP (C) Dia de aten…" at bounding box center [429, 199] width 858 height 398
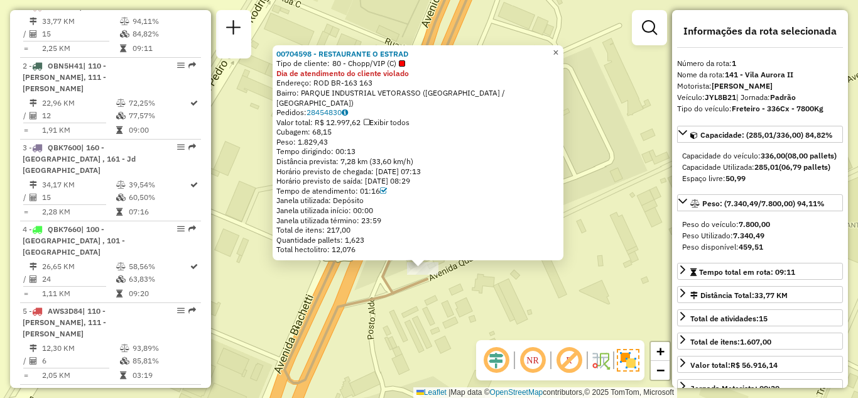
click at [558, 58] on span "×" at bounding box center [556, 52] width 6 height 11
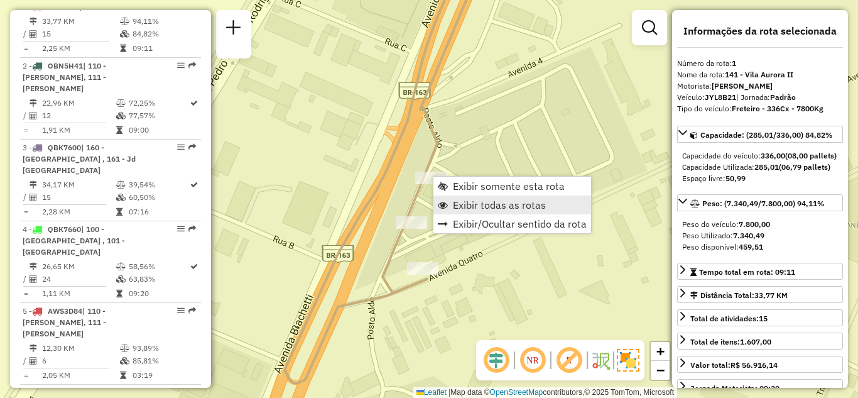
click at [493, 204] on span "Exibir todas as rotas" at bounding box center [499, 205] width 93 height 10
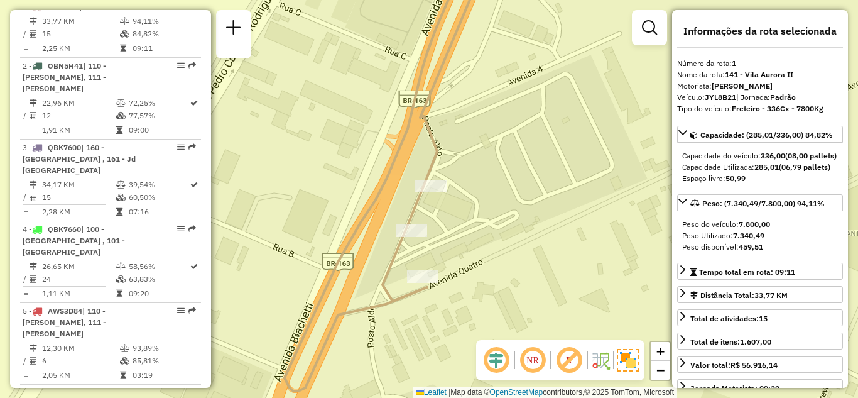
drag, startPoint x: 542, startPoint y: 78, endPoint x: 513, endPoint y: 267, distance: 191.4
click at [513, 267] on div "Janela de atendimento Grade de atendimento Capacidade Transportadoras Veículos …" at bounding box center [429, 199] width 858 height 398
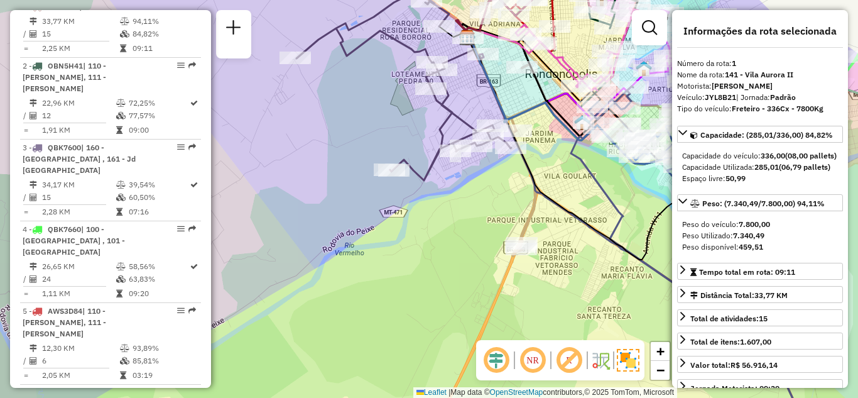
drag, startPoint x: 545, startPoint y: 218, endPoint x: 518, endPoint y: 269, distance: 57.9
click at [518, 269] on div "Janela de atendimento Grade de atendimento Capacidade Transportadoras Veículos …" at bounding box center [429, 199] width 858 height 398
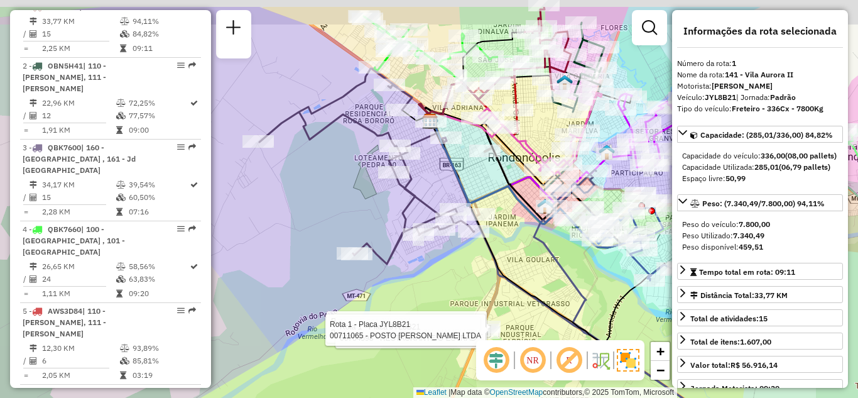
drag, startPoint x: 529, startPoint y: 219, endPoint x: 511, endPoint y: 237, distance: 25.8
click at [516, 233] on div "Rota 1 - Placa JYL8B21 00711062 - POSTO [PERSON_NAME] LTDA Rota 1 - Placa JYL8B…" at bounding box center [429, 199] width 858 height 398
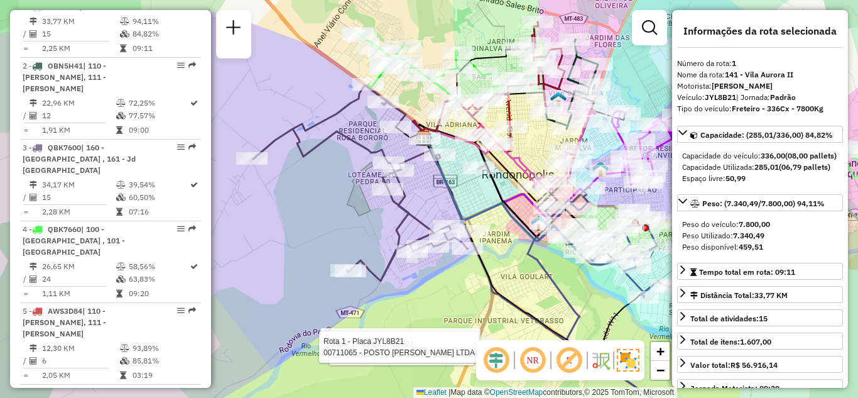
drag, startPoint x: 527, startPoint y: 144, endPoint x: 525, endPoint y: 182, distance: 37.7
click at [525, 182] on div "Rota 1 - Placa JYL8B21 00711062 - POSTO [PERSON_NAME] LTDA Rota 1 - Placa JYL8B…" at bounding box center [429, 199] width 858 height 398
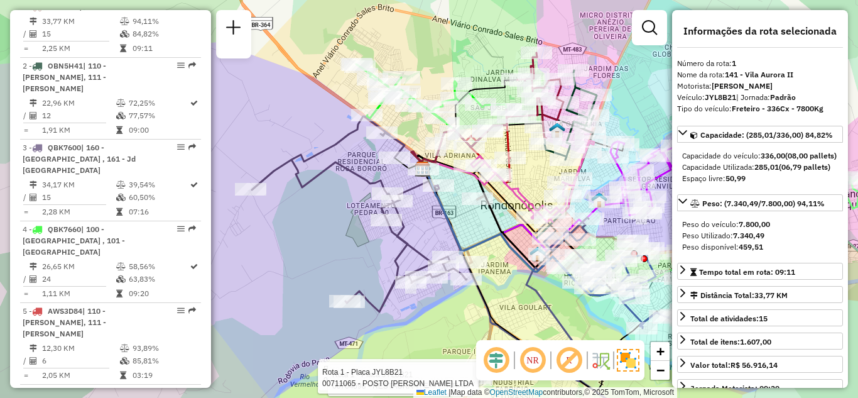
drag, startPoint x: 536, startPoint y: 185, endPoint x: 510, endPoint y: 187, distance: 26.5
click at [510, 187] on div "Rota 1 - Placa JYL8B21 00711062 - POSTO [PERSON_NAME] LTDA Rota 1 - Placa JYL8B…" at bounding box center [429, 199] width 858 height 398
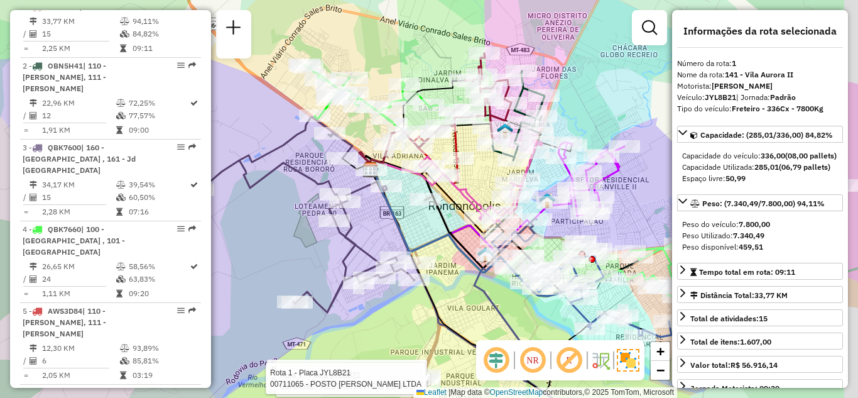
drag, startPoint x: 626, startPoint y: 239, endPoint x: 587, endPoint y: 237, distance: 39.0
click at [587, 237] on div "Rota 1 - Placa JYL8B21 00711062 - POSTO [PERSON_NAME] LTDA Rota 1 - Placa JYL8B…" at bounding box center [429, 199] width 858 height 398
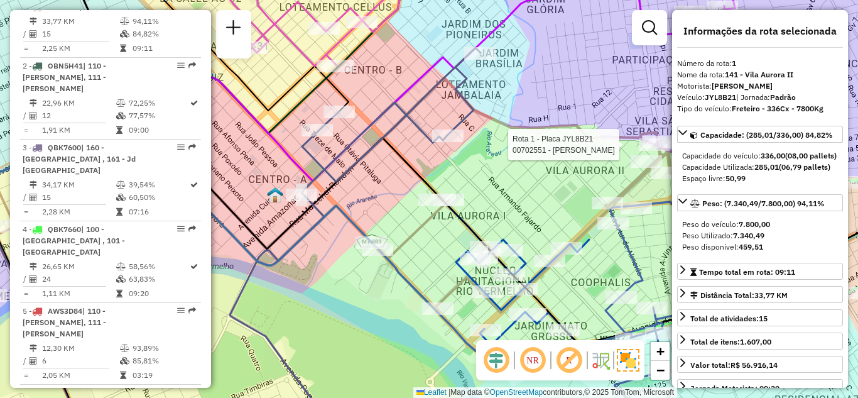
drag, startPoint x: 529, startPoint y: 171, endPoint x: 460, endPoint y: 112, distance: 90.9
click at [476, 91] on div "Rota 1 - Placa JYL8B21 00711062 - POSTO [PERSON_NAME] LTDA Rota 1 - Placa JYL8B…" at bounding box center [429, 199] width 858 height 398
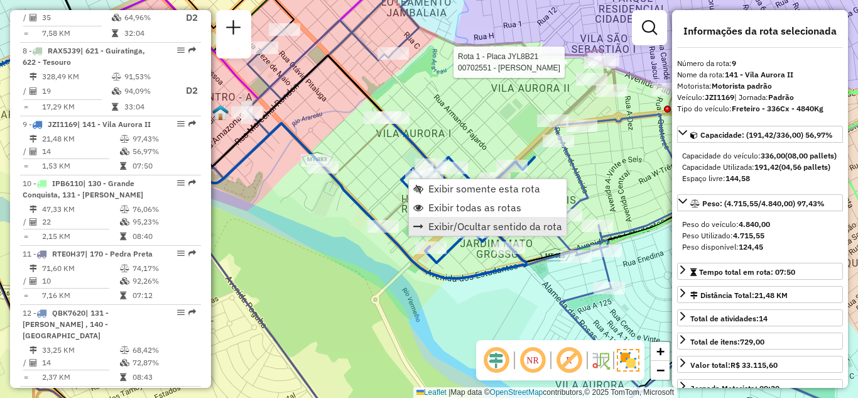
scroll to position [1050, 0]
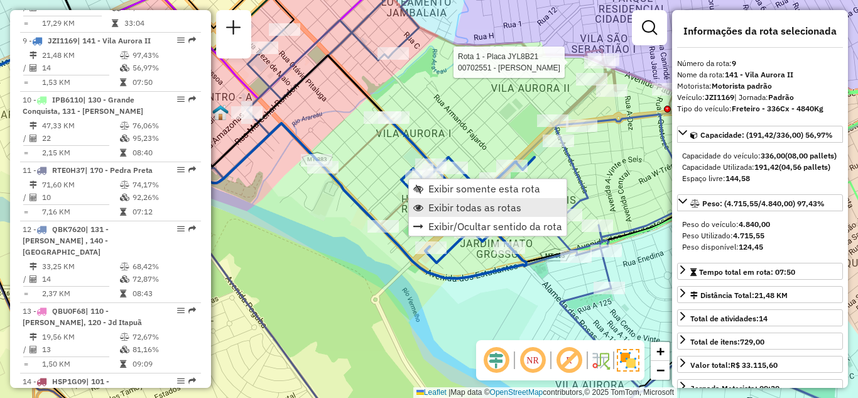
click at [452, 198] on link "Exibir todas as rotas" at bounding box center [488, 207] width 158 height 19
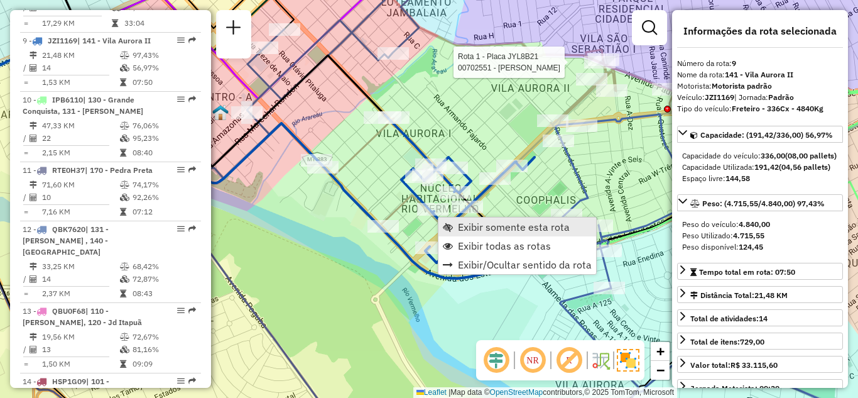
click at [474, 231] on span "Exibir somente esta rota" at bounding box center [514, 227] width 112 height 10
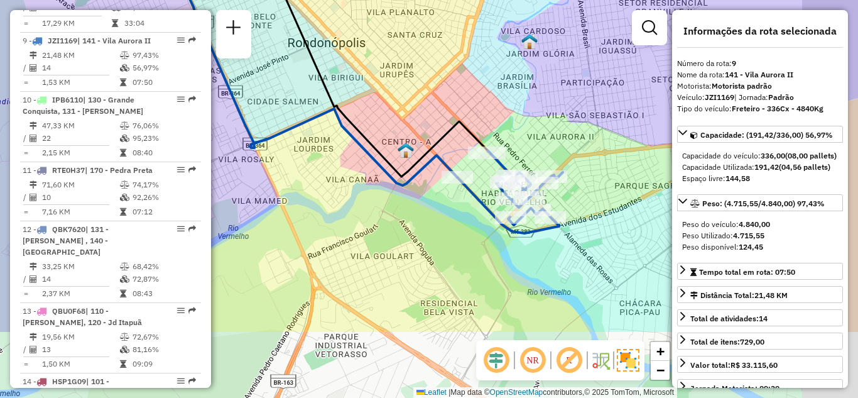
drag, startPoint x: 459, startPoint y: 269, endPoint x: 377, endPoint y: 153, distance: 142.5
click at [377, 153] on icon at bounding box center [326, 65] width 323 height 224
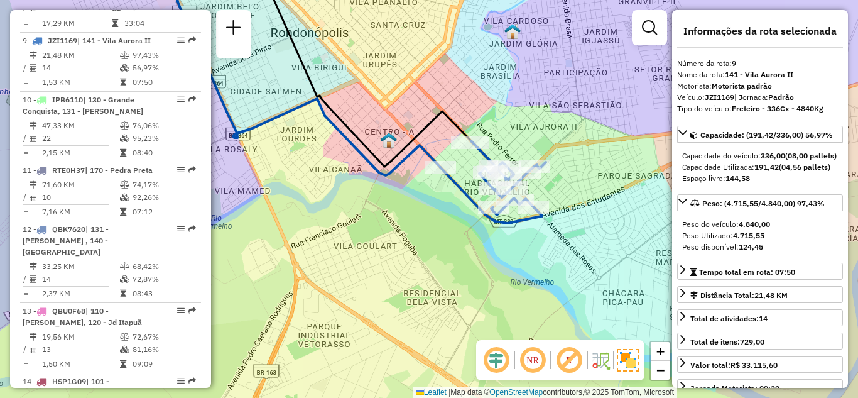
drag, startPoint x: 484, startPoint y: 247, endPoint x: 440, endPoint y: 217, distance: 53.3
click at [440, 217] on div "Janela de atendimento Grade de atendimento Capacidade Transportadoras Veículos …" at bounding box center [429, 199] width 858 height 398
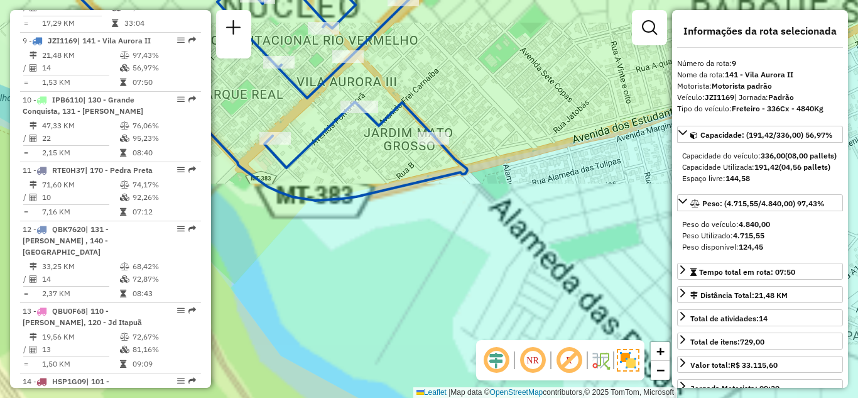
drag, startPoint x: 519, startPoint y: 198, endPoint x: 524, endPoint y: 298, distance: 100.0
click at [524, 298] on div "Janela de atendimento Grade de atendimento Capacidade Transportadoras Veículos …" at bounding box center [429, 199] width 858 height 398
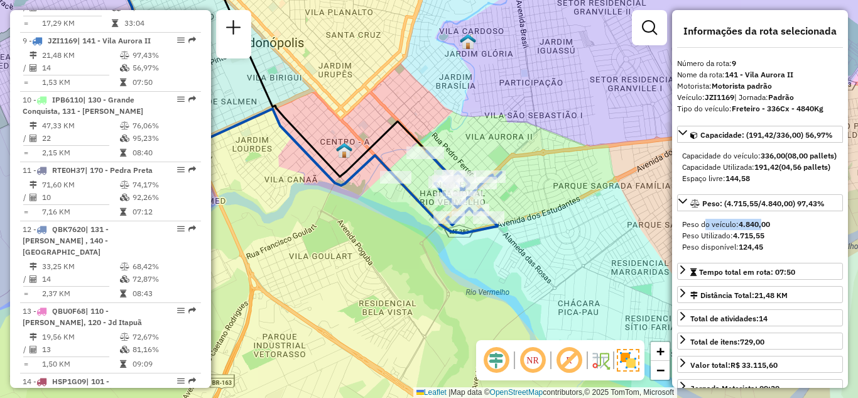
drag, startPoint x: 702, startPoint y: 246, endPoint x: 763, endPoint y: 245, distance: 61.6
click at [763, 229] on span "Peso do veículo: 4.840,00" at bounding box center [726, 223] width 88 height 9
drag, startPoint x: 722, startPoint y: 259, endPoint x: 768, endPoint y: 258, distance: 45.9
click at [768, 241] on div "Peso Utilizado: 4.715,55" at bounding box center [760, 235] width 156 height 11
drag, startPoint x: 742, startPoint y: 205, endPoint x: 730, endPoint y: 205, distance: 12.6
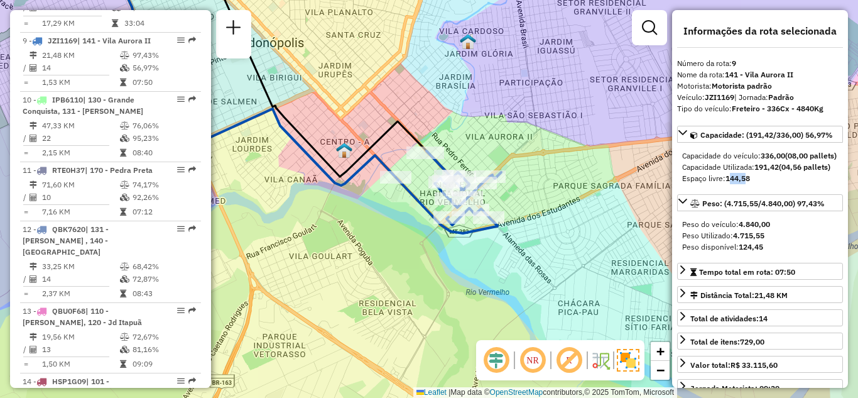
click at [727, 189] on div "Capacidade do veículo: 336,00 (08,00 pallets) Capacidade Utilizada: 191,42 (04,…" at bounding box center [760, 167] width 166 height 44
drag, startPoint x: 755, startPoint y: 173, endPoint x: 826, endPoint y: 175, distance: 71.0
click at [826, 173] on div "Capacidade Utilizada: 191,42 (04,56 pallets)" at bounding box center [760, 166] width 156 height 11
click at [731, 183] on strong "144,58" at bounding box center [738, 177] width 24 height 9
click at [683, 128] on icon at bounding box center [683, 133] width 10 height 10
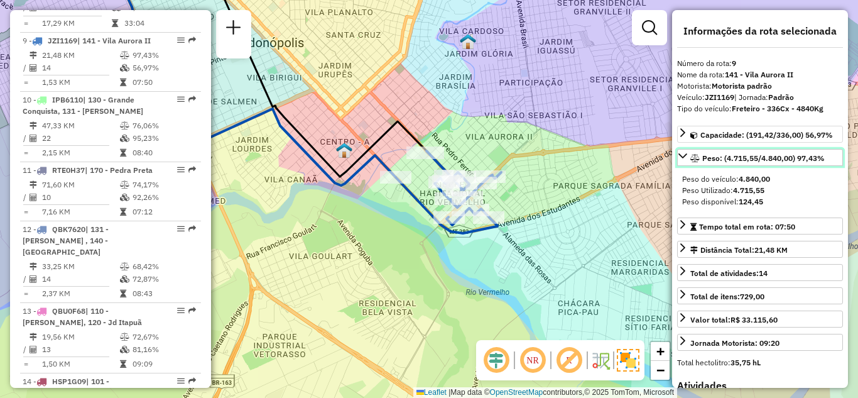
click at [680, 156] on icon at bounding box center [683, 156] width 10 height 10
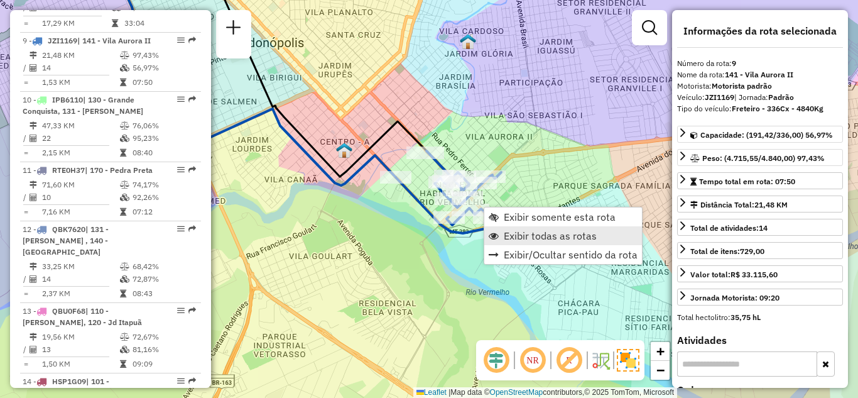
click at [535, 233] on span "Exibir todas as rotas" at bounding box center [550, 236] width 93 height 10
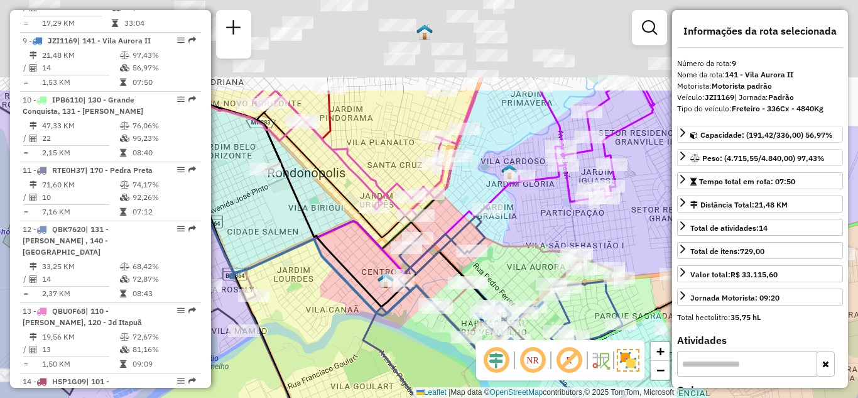
drag, startPoint x: 476, startPoint y: 134, endPoint x: 514, endPoint y: 254, distance: 125.4
click at [514, 254] on icon at bounding box center [436, 349] width 388 height 372
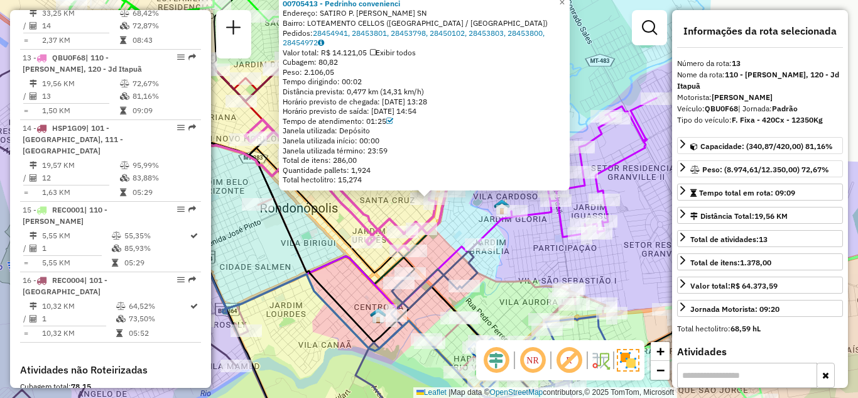
scroll to position [1331, 0]
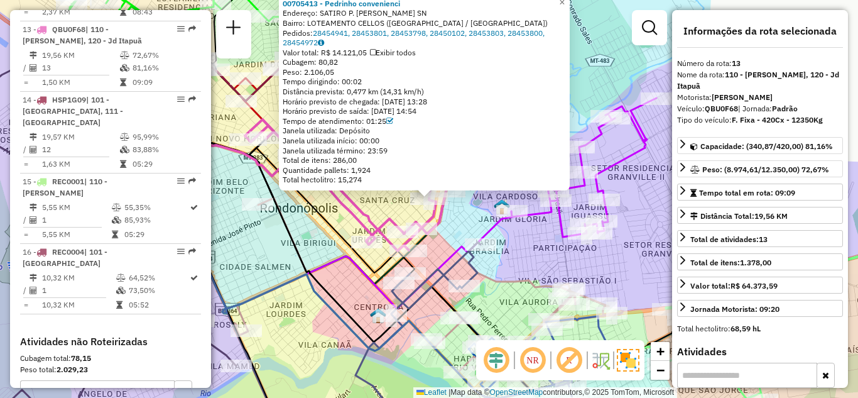
drag, startPoint x: 389, startPoint y: 90, endPoint x: 439, endPoint y: 90, distance: 50.3
click at [439, 90] on div "Distância prevista: 0,477 km (14,31 km/h)" at bounding box center [424, 92] width 283 height 10
drag, startPoint x: 526, startPoint y: 249, endPoint x: 460, endPoint y: 247, distance: 66.6
click at [523, 249] on div "Rota 6 - Placa QBU0F88 00703658 - [PERSON_NAME] DA S Rota 6 - Placa QBU0F88 007…" at bounding box center [429, 199] width 858 height 398
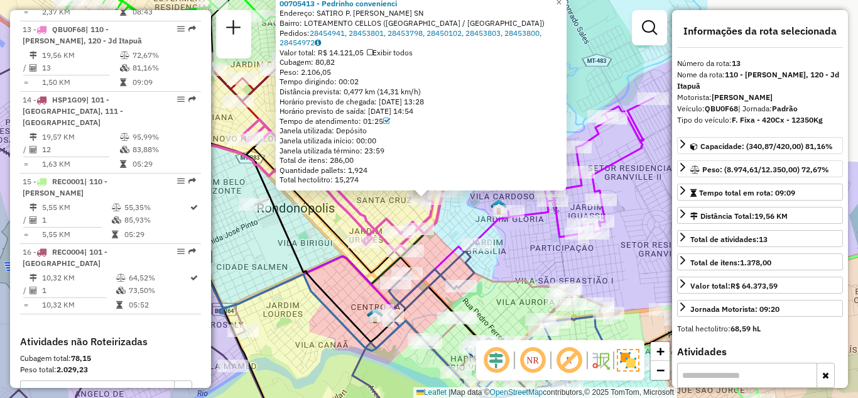
click at [345, 250] on icon at bounding box center [272, 195] width 277 height 155
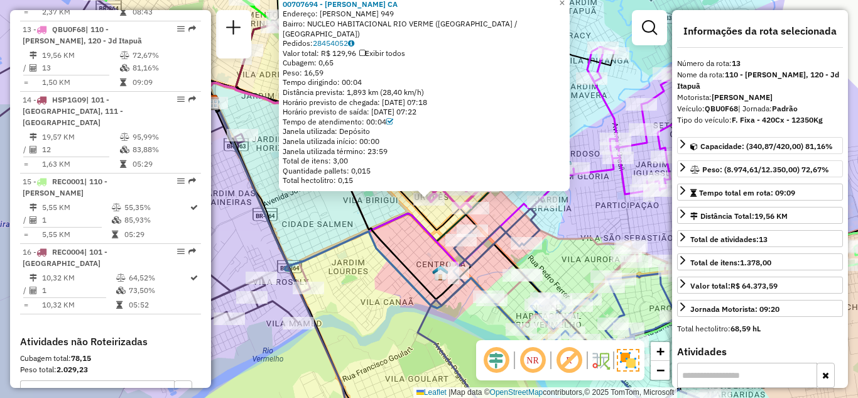
drag, startPoint x: 388, startPoint y: 89, endPoint x: 432, endPoint y: 89, distance: 44.0
click at [432, 89] on div "Distância prevista: 1,893 km (28,40 km/h)" at bounding box center [424, 92] width 283 height 10
click at [565, 8] on span "×" at bounding box center [562, 2] width 6 height 11
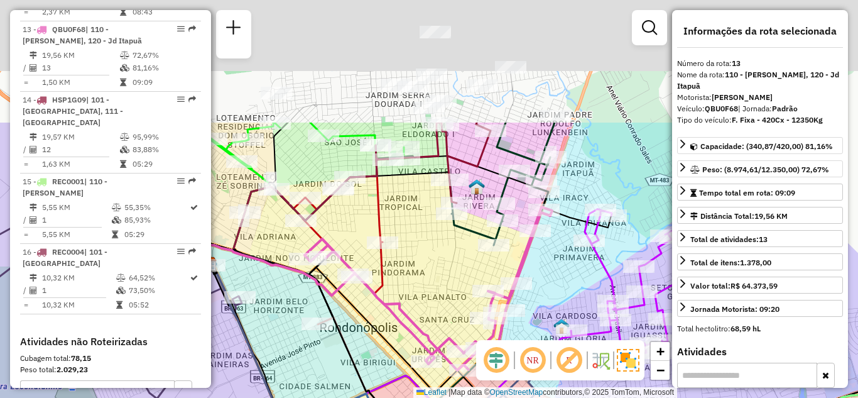
drag, startPoint x: 579, startPoint y: 261, endPoint x: 525, endPoint y: 287, distance: 59.6
click at [576, 318] on div "Rota 6 - Placa QBU0F88 00731474 - ILDO RIBEIRO DA SILV Janela de atendimento Gr…" at bounding box center [429, 199] width 858 height 398
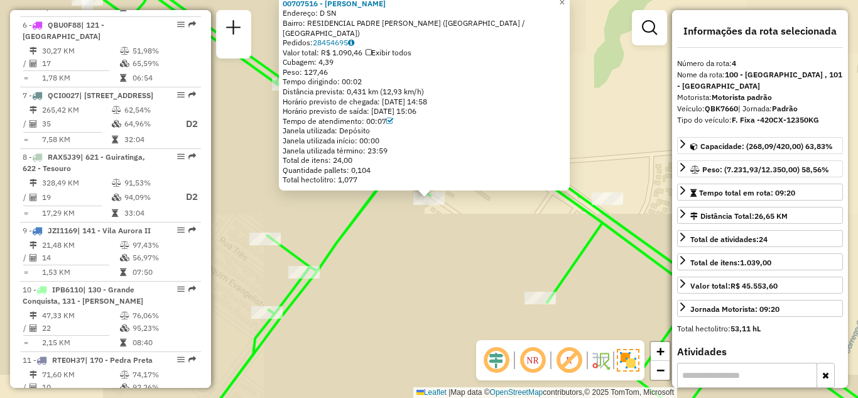
scroll to position [704, 0]
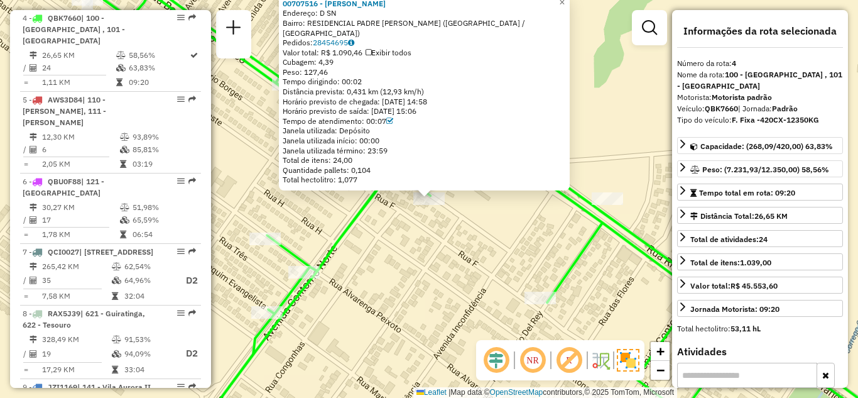
drag, startPoint x: 386, startPoint y: 94, endPoint x: 386, endPoint y: 163, distance: 69.7
click at [384, 95] on div "Distância prevista: 0,431 km (12,93 km/h)" at bounding box center [424, 92] width 283 height 10
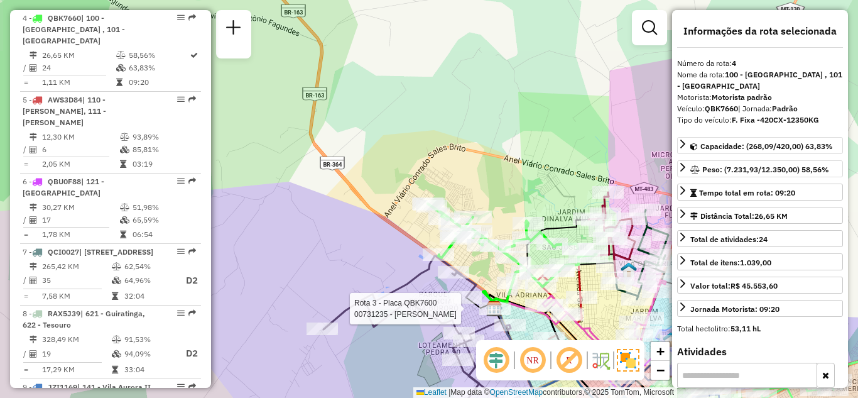
drag, startPoint x: 489, startPoint y: 258, endPoint x: 476, endPoint y: 209, distance: 50.0
click at [477, 211] on div "Rota 3 - Placa QBK7600 00704563 - [PERSON_NAME] Lino Rota 3 - Placa QBK7600 007…" at bounding box center [429, 199] width 858 height 398
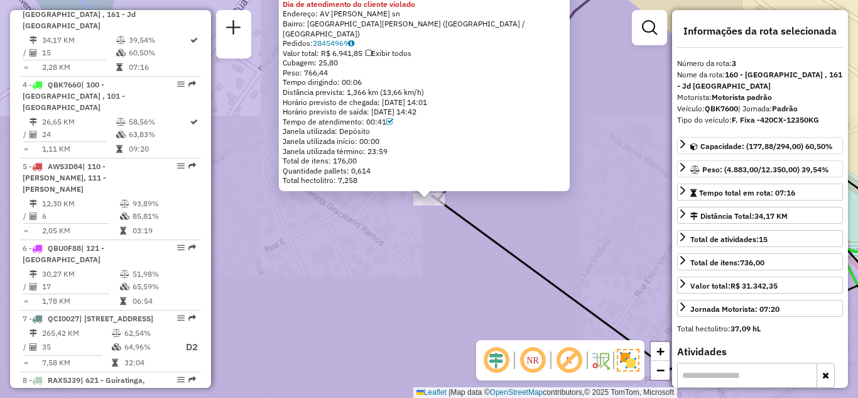
scroll to position [633, 0]
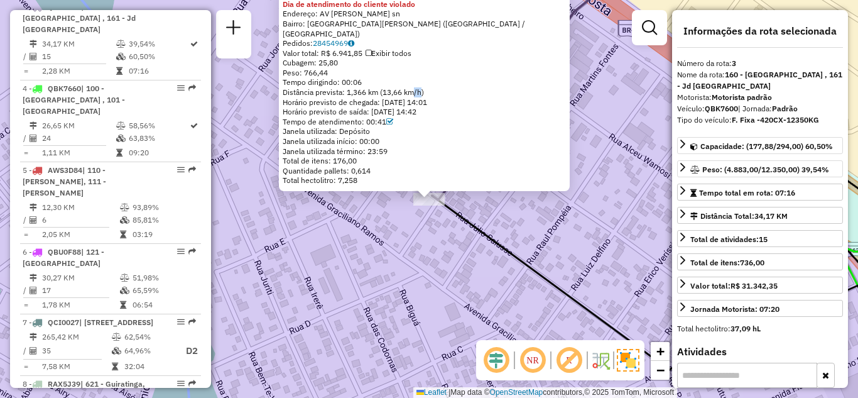
click at [412, 92] on div "Distância prevista: 1,366 km (13,66 km/h)" at bounding box center [424, 92] width 283 height 10
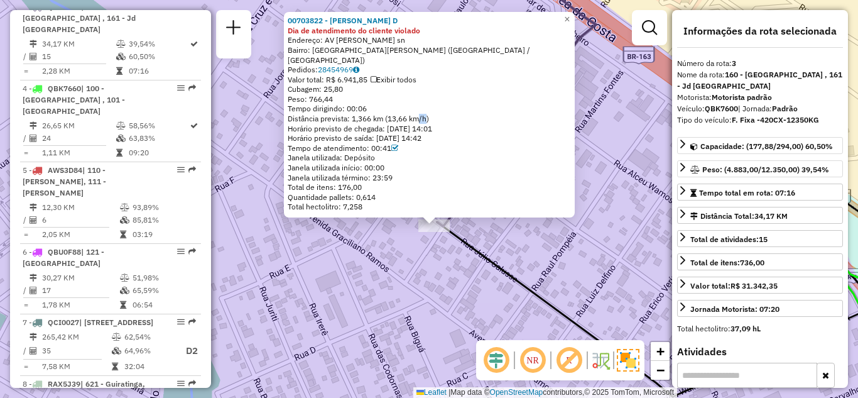
drag, startPoint x: 589, startPoint y: 86, endPoint x: 584, endPoint y: 104, distance: 18.5
click at [589, 119] on div "00703822 - [PERSON_NAME] D Dia de atendimento do cliente violado Endereço: AV […" at bounding box center [429, 199] width 858 height 398
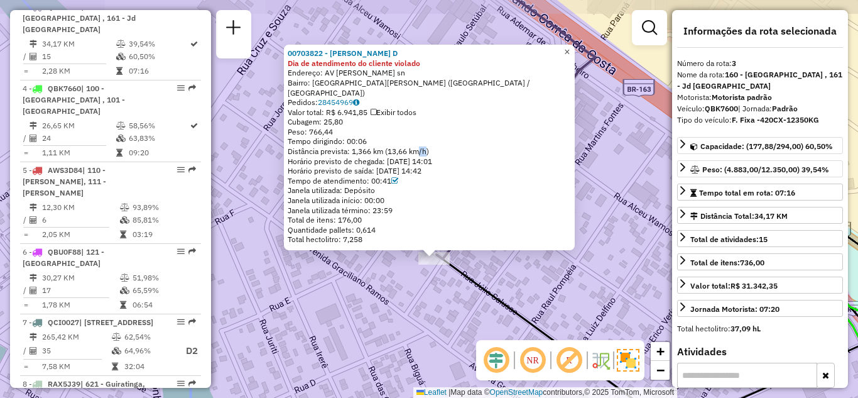
click at [570, 53] on span "×" at bounding box center [567, 51] width 6 height 11
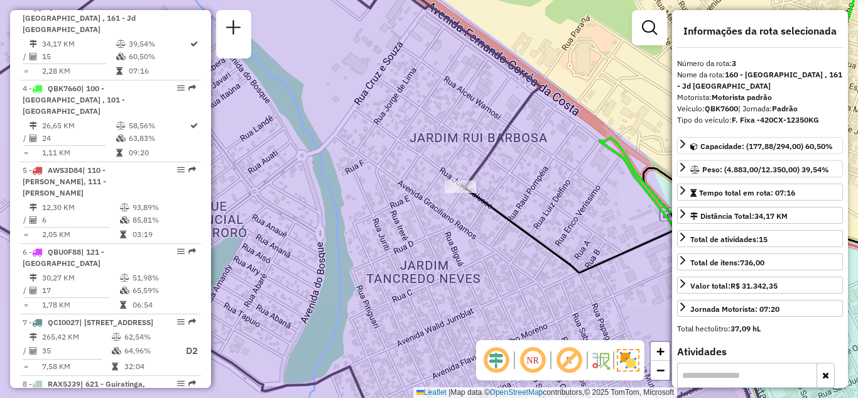
drag, startPoint x: 606, startPoint y: 184, endPoint x: 548, endPoint y: 204, distance: 61.8
click at [548, 204] on div "Janela de atendimento Grade de atendimento Capacidade Transportadoras Veículos …" at bounding box center [429, 199] width 858 height 398
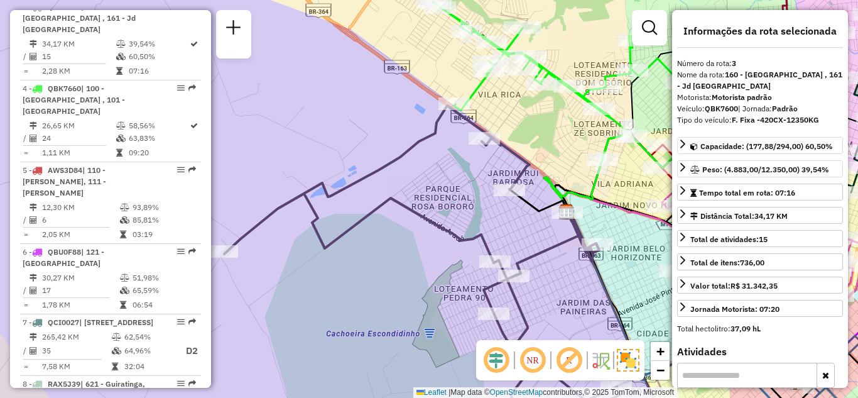
drag, startPoint x: 584, startPoint y: 227, endPoint x: 541, endPoint y: 246, distance: 46.4
click at [567, 244] on icon at bounding box center [582, 236] width 30 height 50
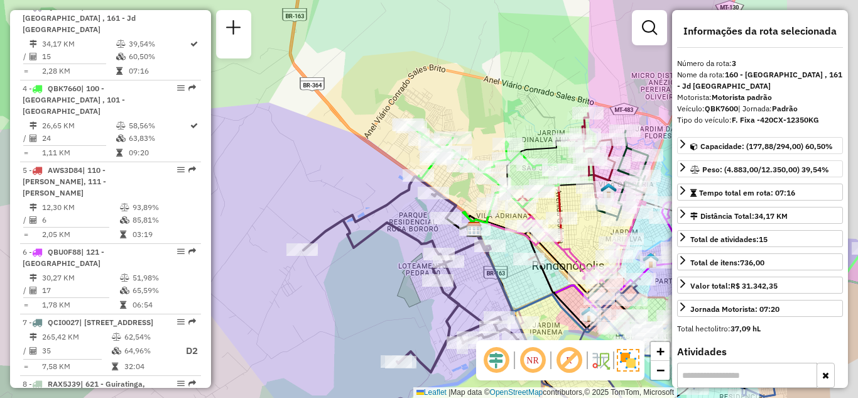
drag, startPoint x: 579, startPoint y: 211, endPoint x: 458, endPoint y: 242, distance: 124.5
click at [463, 245] on icon at bounding box center [505, 228] width 84 height 33
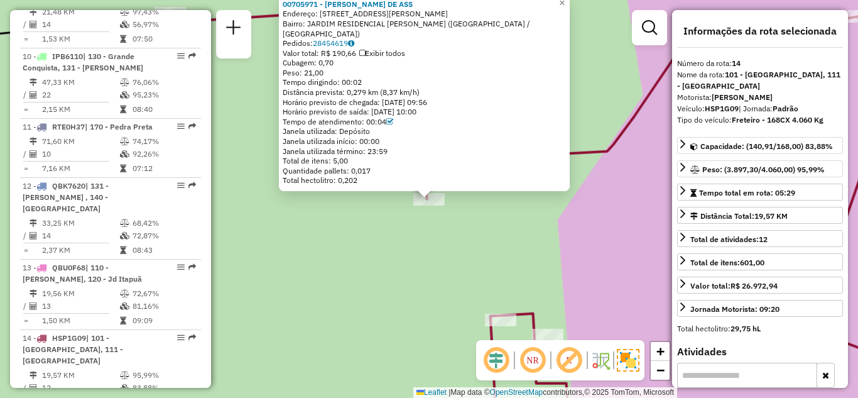
scroll to position [1401, 0]
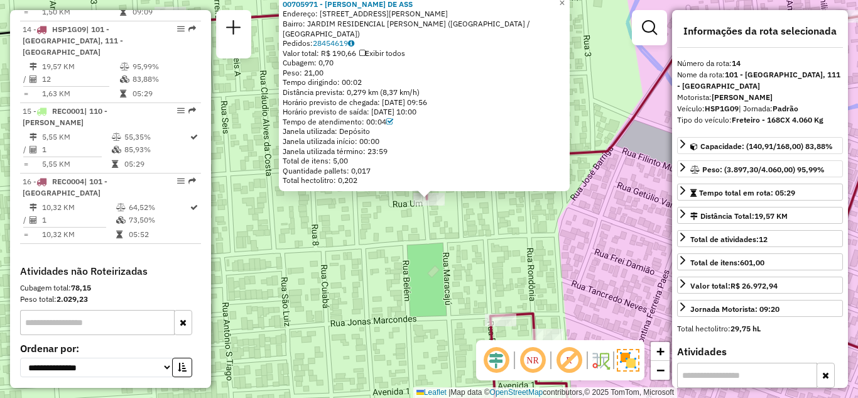
drag, startPoint x: 439, startPoint y: 66, endPoint x: 437, endPoint y: 100, distance: 34.0
click at [437, 100] on div "00705971 - [PERSON_NAME] DE ASS Endereço: R [PERSON_NAME] 72 Bairro: [GEOGRAPHI…" at bounding box center [424, 92] width 283 height 186
click at [445, 56] on div "Valor total: R$ 190,66 Exibir todos" at bounding box center [424, 53] width 283 height 10
drag, startPoint x: 409, startPoint y: 95, endPoint x: 387, endPoint y: 95, distance: 22.0
click at [386, 95] on div "Distância prevista: 0,279 km (8,37 km/h)" at bounding box center [424, 92] width 283 height 10
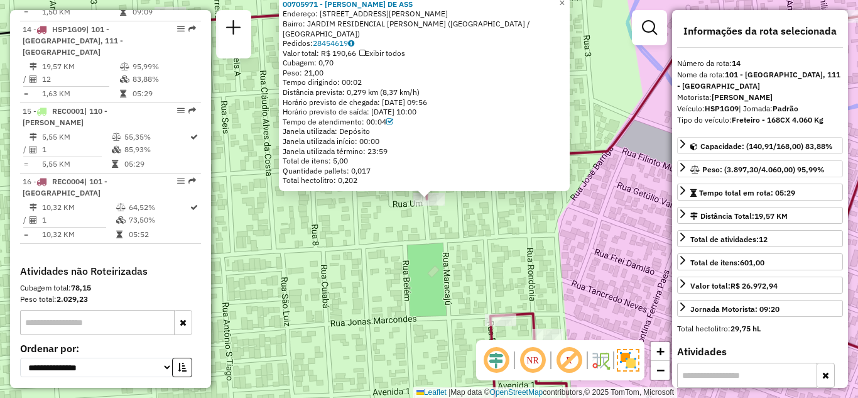
drag, startPoint x: 607, startPoint y: 163, endPoint x: 601, endPoint y: 171, distance: 10.3
click at [601, 171] on div "00705971 - [PERSON_NAME] DE ASS Endereço: R [PERSON_NAME] 72 Bairro: [GEOGRAPHI…" at bounding box center [429, 199] width 858 height 398
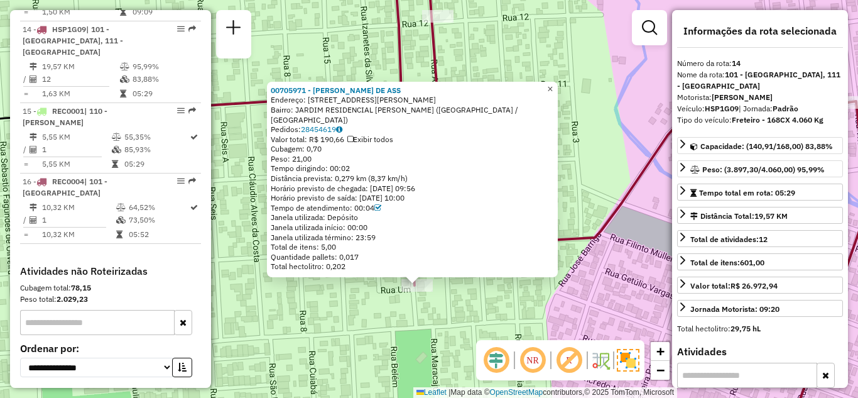
click at [553, 90] on span "×" at bounding box center [550, 89] width 6 height 11
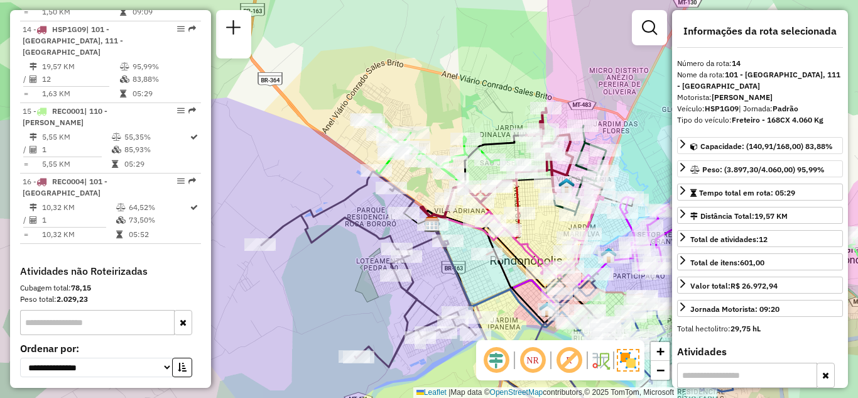
drag, startPoint x: 609, startPoint y: 263, endPoint x: 543, endPoint y: 197, distance: 92.4
click at [543, 197] on div "Rota 2 - Placa OBN5H41 00703708 - [PERSON_NAME] DE [PERSON_NAME] de atendimento…" at bounding box center [429, 199] width 858 height 398
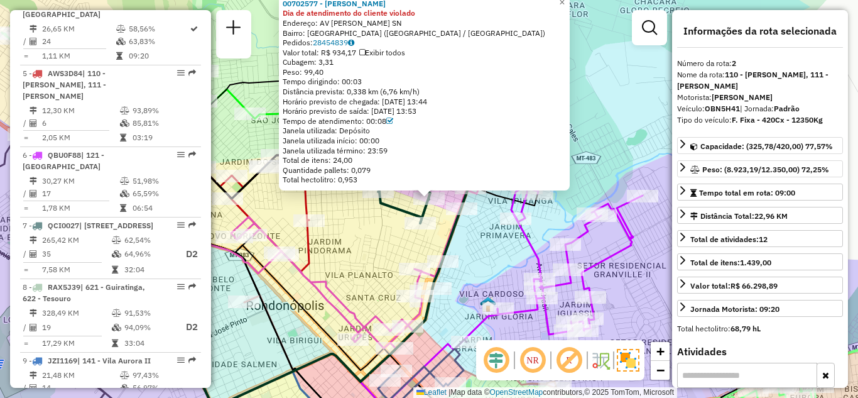
scroll to position [563, 0]
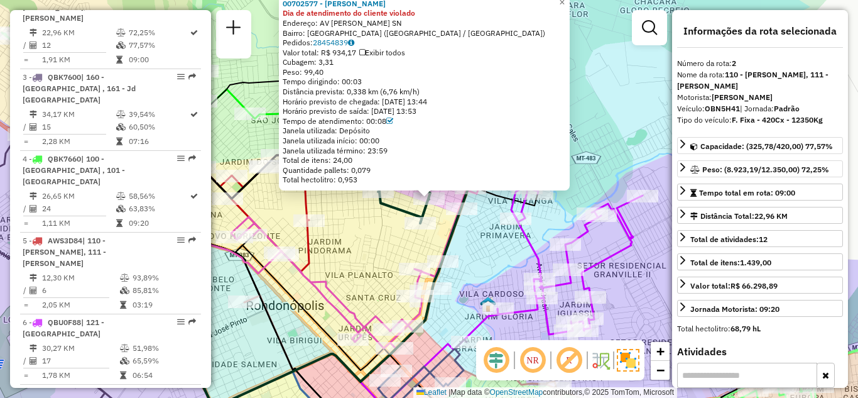
click at [522, 256] on div "00702577 - [PERSON_NAME] Dia de atendimento do cliente violado Endereço: AV [PE…" at bounding box center [429, 199] width 858 height 398
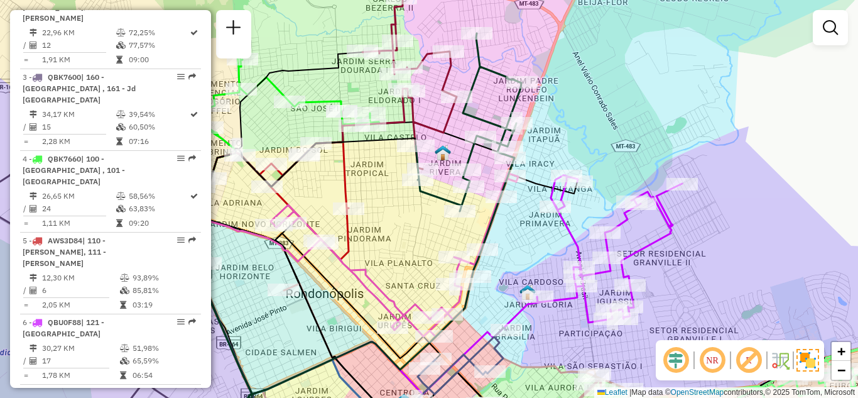
drag, startPoint x: 430, startPoint y: 251, endPoint x: 516, endPoint y: 212, distance: 93.9
click at [516, 213] on div "Janela de atendimento Grade de atendimento Capacidade Transportadoras Veículos …" at bounding box center [429, 199] width 858 height 398
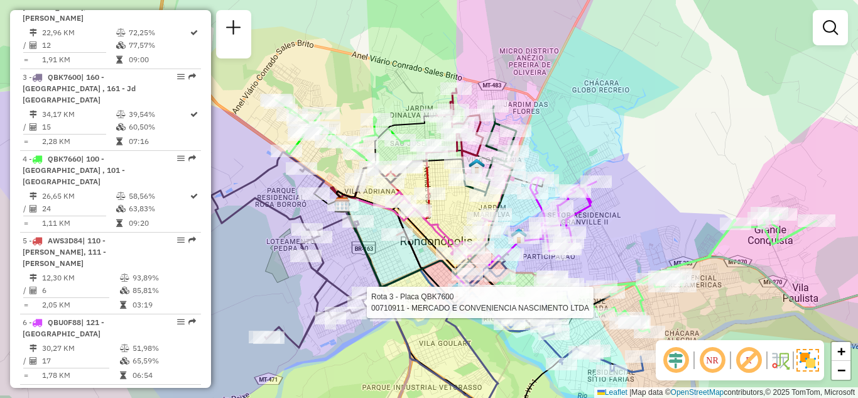
select select "**********"
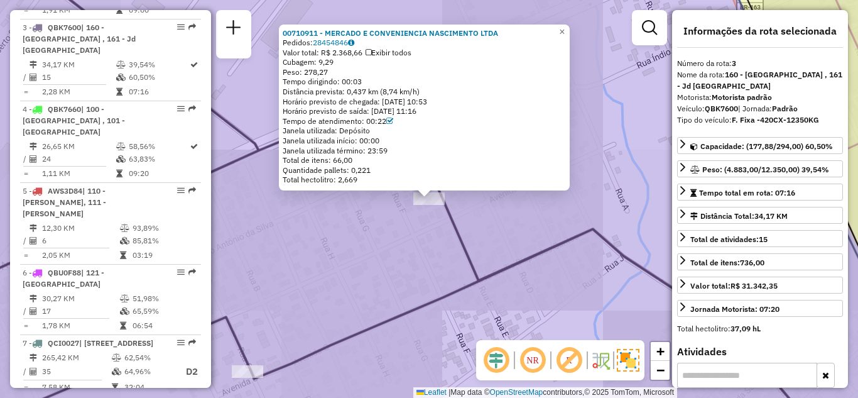
scroll to position [633, 0]
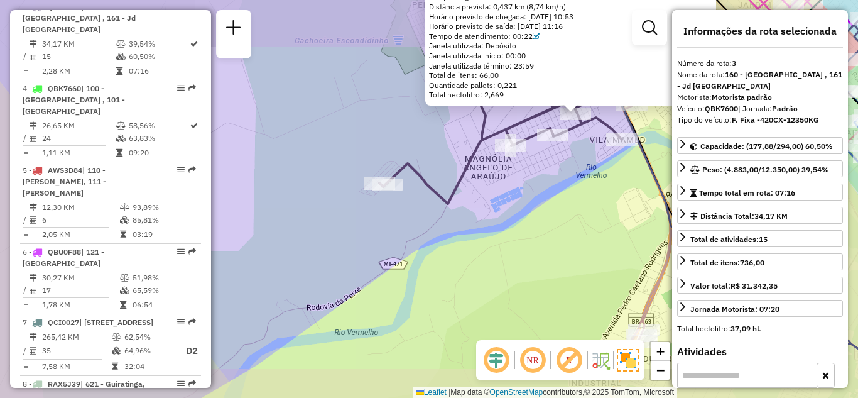
drag, startPoint x: 584, startPoint y: 287, endPoint x: 575, endPoint y: 293, distance: 10.5
click at [580, 291] on div "00710911 - MERCADO E CONVENIENCIA NASCIMENTO LTDA Pedidos: 28454846 Valor total…" at bounding box center [429, 199] width 858 height 398
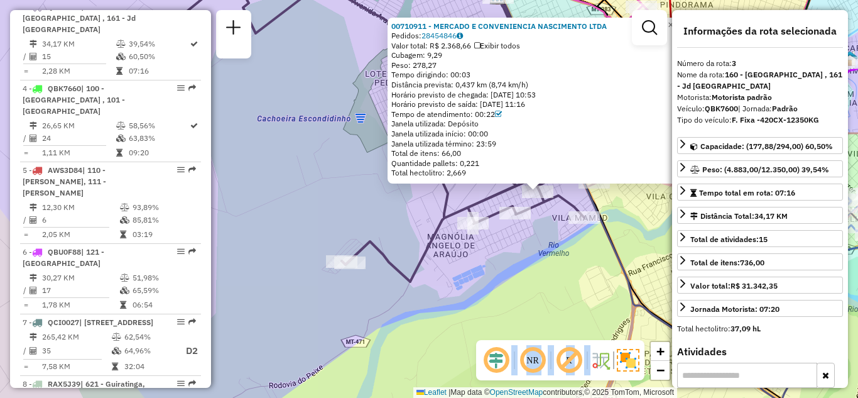
drag, startPoint x: 600, startPoint y: 373, endPoint x: 489, endPoint y: 359, distance: 112.1
click at [489, 359] on div "NR R" at bounding box center [560, 360] width 168 height 40
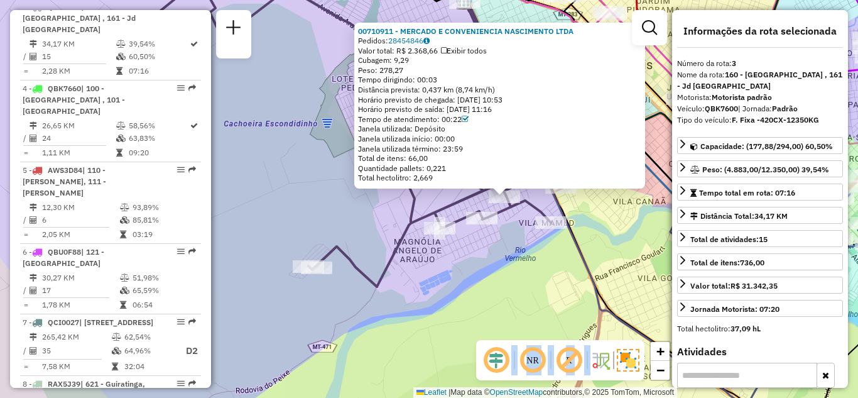
drag, startPoint x: 560, startPoint y: 263, endPoint x: 490, endPoint y: 267, distance: 69.9
click at [490, 267] on div "00710911 - MERCADO E CONVENIENCIA NASCIMENTO LTDA Pedidos: 28454846 Valor total…" at bounding box center [429, 199] width 858 height 398
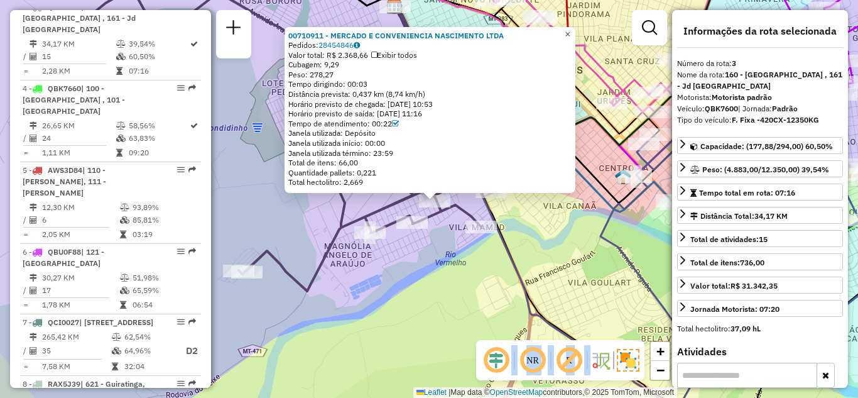
click at [570, 31] on span "×" at bounding box center [568, 34] width 6 height 11
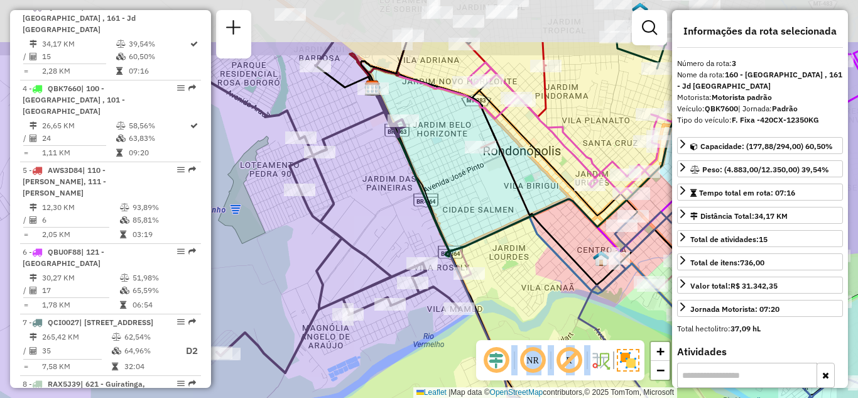
drag, startPoint x: 585, startPoint y: 200, endPoint x: 563, endPoint y: 281, distance: 84.6
click at [563, 281] on div "Janela de atendimento Grade de atendimento Capacidade Transportadoras Veículos …" at bounding box center [429, 199] width 858 height 398
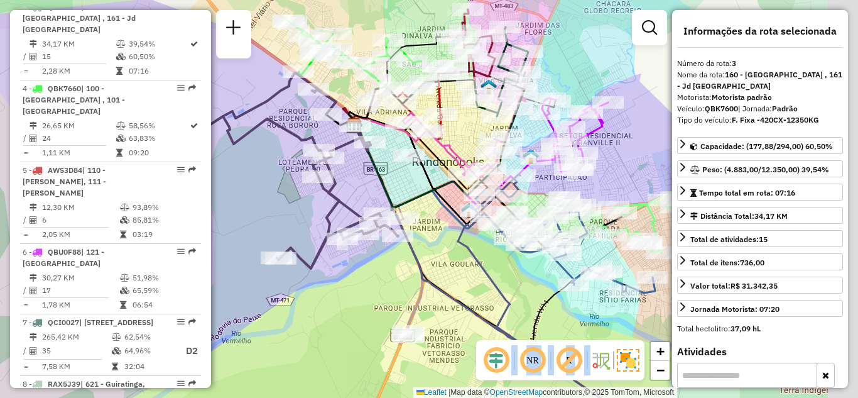
drag, startPoint x: 509, startPoint y: 181, endPoint x: 447, endPoint y: 227, distance: 77.8
click at [447, 227] on icon at bounding box center [456, 189] width 203 height 126
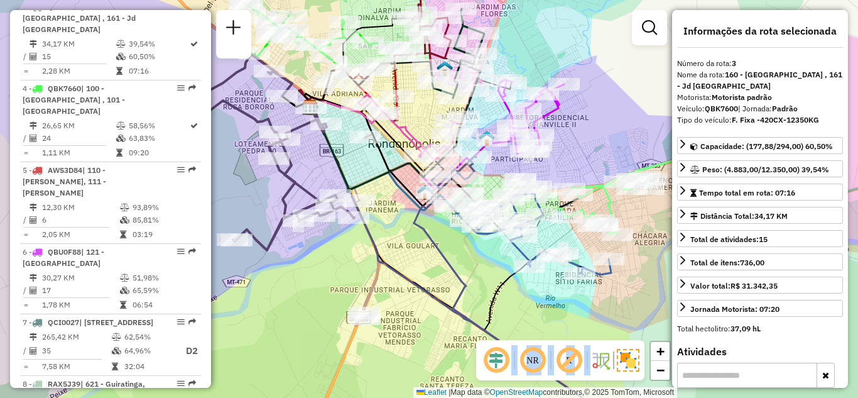
drag, startPoint x: 622, startPoint y: 155, endPoint x: 583, endPoint y: 124, distance: 49.6
click at [583, 124] on div "Janela de atendimento Grade de atendimento Capacidade Transportadoras Veículos …" at bounding box center [429, 199] width 858 height 398
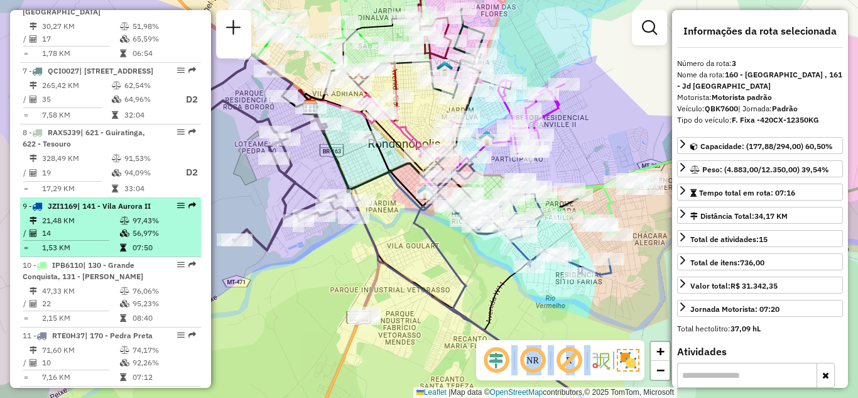
scroll to position [947, 0]
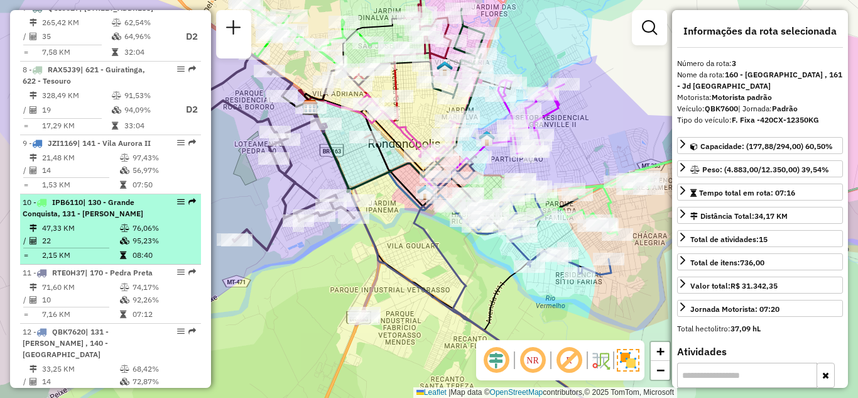
click at [173, 198] on div at bounding box center [177, 202] width 38 height 8
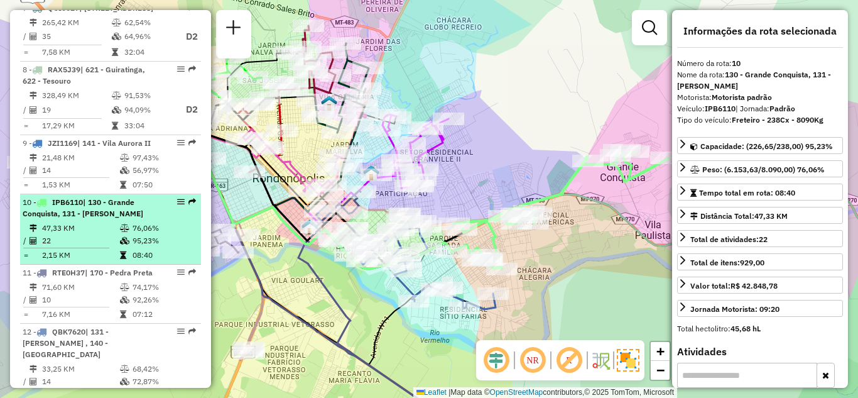
drag, startPoint x: 171, startPoint y: 191, endPoint x: 161, endPoint y: 199, distance: 12.9
click at [161, 199] on div "10 - IPB6110 | 130 - Grande Conquista, 131 - [PERSON_NAME]" at bounding box center [111, 208] width 176 height 23
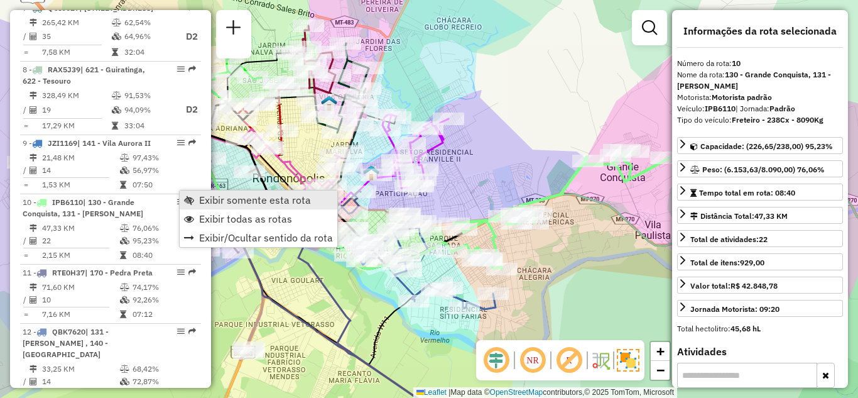
click at [217, 204] on span "Exibir somente esta rota" at bounding box center [255, 200] width 112 height 10
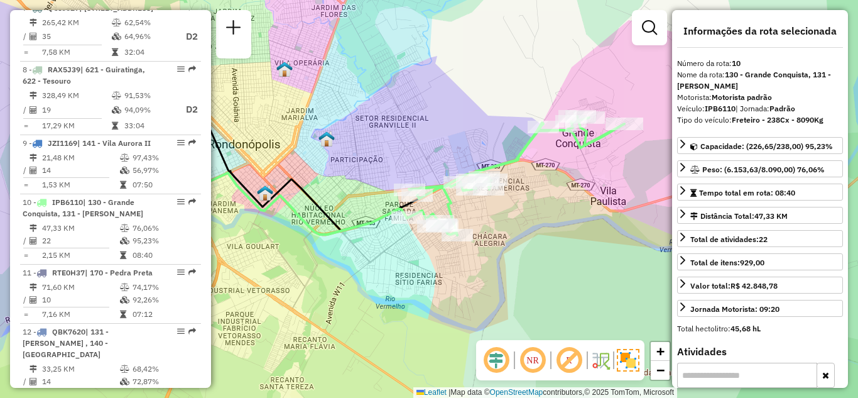
drag, startPoint x: 374, startPoint y: 138, endPoint x: 366, endPoint y: 135, distance: 8.2
click at [366, 137] on div "Janela de atendimento Grade de atendimento Capacidade Transportadoras Veículos …" at bounding box center [429, 199] width 858 height 398
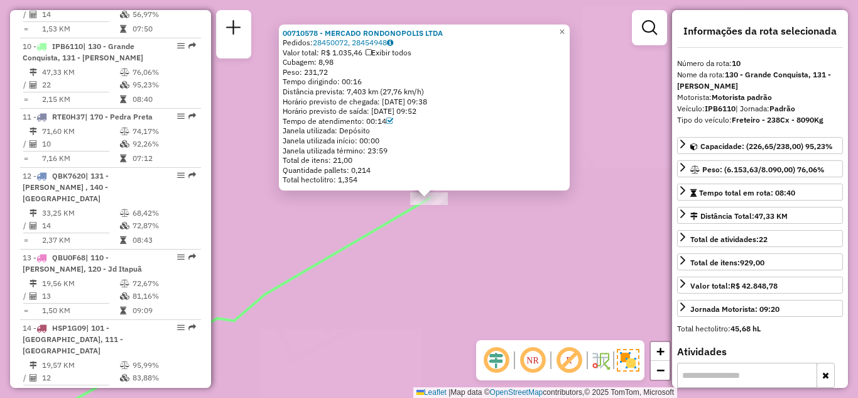
scroll to position [1120, 0]
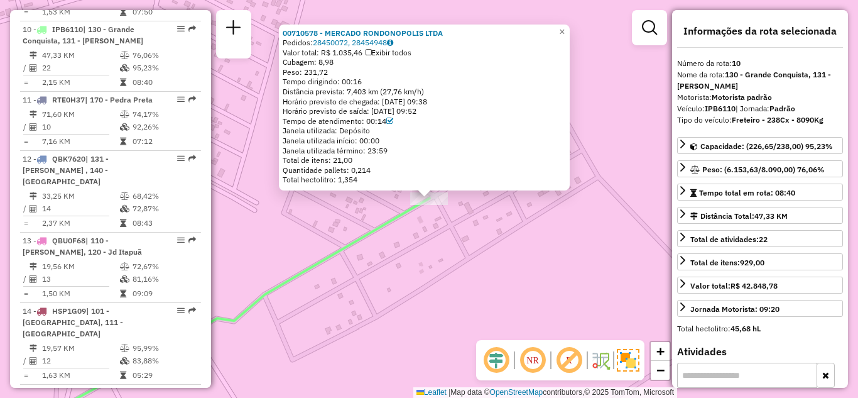
drag, startPoint x: 427, startPoint y: 84, endPoint x: 383, endPoint y: 91, distance: 44.6
click at [383, 91] on div "00710578 - MERCADO RONDONOPOLIS LTDA Pedidos: 28450072, 28454948 Valor total: R…" at bounding box center [424, 106] width 283 height 157
click at [386, 86] on div "Tempo dirigindo: 00:16" at bounding box center [424, 82] width 283 height 10
drag, startPoint x: 386, startPoint y: 91, endPoint x: 424, endPoint y: 89, distance: 38.4
click at [424, 89] on div "Distância prevista: 7,403 km (27,76 km/h)" at bounding box center [424, 92] width 283 height 10
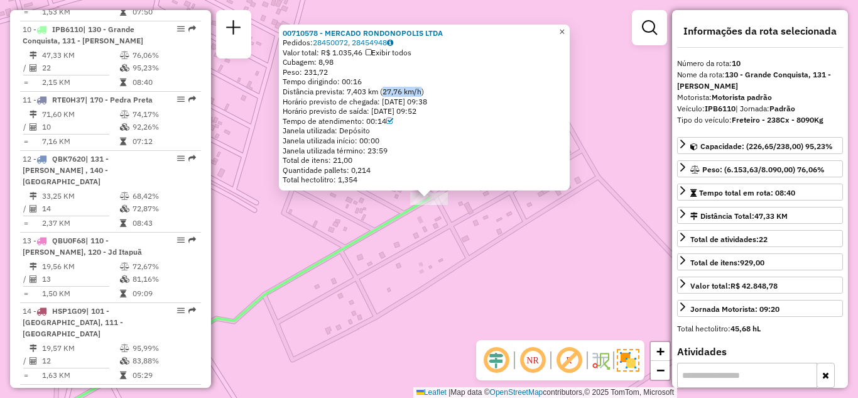
click at [567, 26] on link "×" at bounding box center [562, 31] width 15 height 15
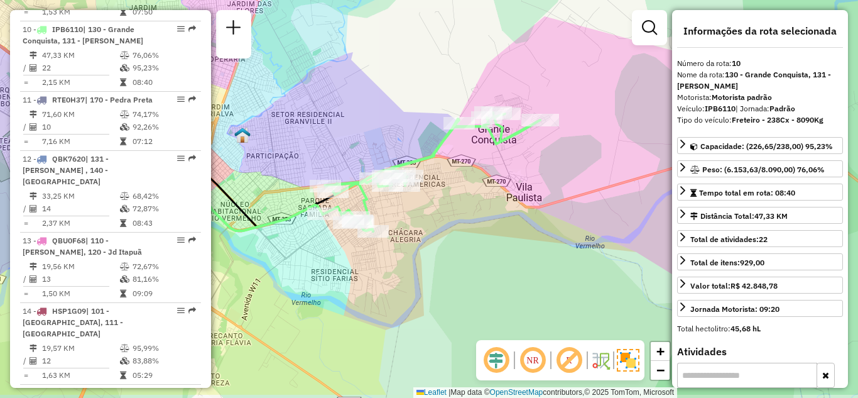
drag, startPoint x: 437, startPoint y: 187, endPoint x: 452, endPoint y: 138, distance: 50.9
click at [452, 138] on div "Janela de atendimento Grade de atendimento Capacidade Transportadoras Veículos …" at bounding box center [429, 199] width 858 height 398
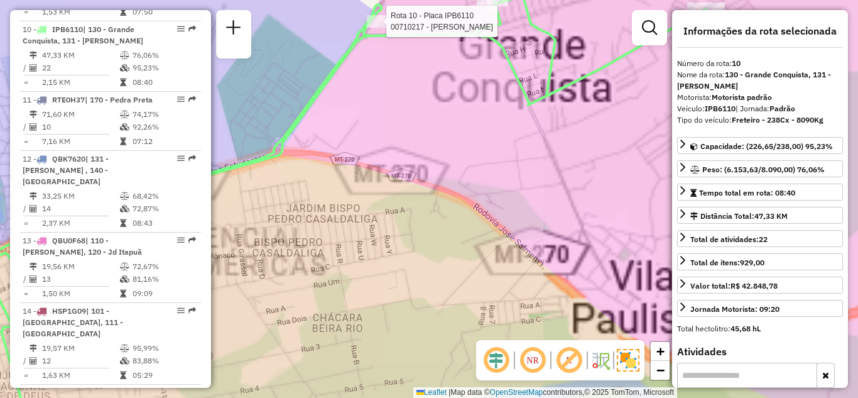
drag, startPoint x: 477, startPoint y: 126, endPoint x: 448, endPoint y: 187, distance: 67.7
click at [449, 185] on div "Rota 10 - Placa IPB6110 00710217 - JULIANO DOS SANTOS ERCI Janela de atendiment…" at bounding box center [429, 199] width 858 height 398
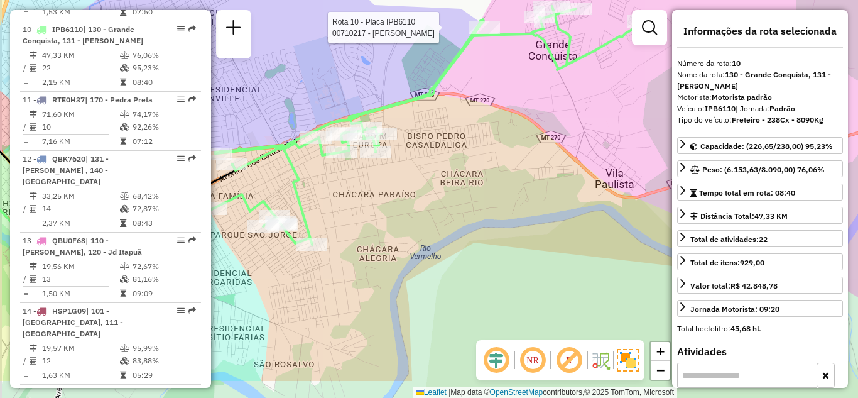
drag, startPoint x: 398, startPoint y: 239, endPoint x: 466, endPoint y: 181, distance: 90.0
click at [442, 192] on div "Rota 10 - Placa IPB6110 00710217 - JULIANO DOS SANTOS ERCI Janela de atendiment…" at bounding box center [429, 199] width 858 height 398
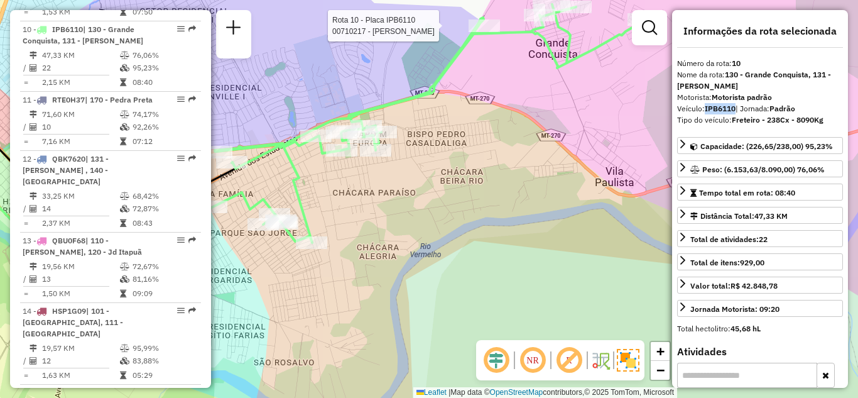
drag, startPoint x: 705, startPoint y: 103, endPoint x: 737, endPoint y: 103, distance: 31.4
click at [737, 103] on div "Veículo: IPB6110 | Jornada: Padrão" at bounding box center [760, 108] width 166 height 11
click at [824, 125] on div "Tipo do veículo: Freteiro - 238Cx - 8090Kg" at bounding box center [760, 119] width 166 height 11
drag, startPoint x: 706, startPoint y: 112, endPoint x: 738, endPoint y: 111, distance: 32.0
click at [738, 111] on div "Veículo: IPB6110 | Jornada: Padrão" at bounding box center [760, 108] width 166 height 11
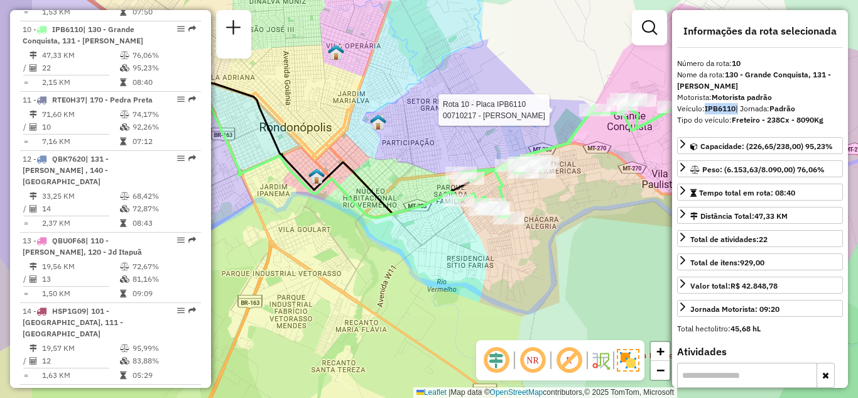
drag, startPoint x: 599, startPoint y: 220, endPoint x: 639, endPoint y: 210, distance: 41.0
click at [639, 210] on div "Rota 10 - Placa IPB6110 00710217 - JULIANO DOS SANTOS ERCI Janela de atendiment…" at bounding box center [429, 199] width 858 height 398
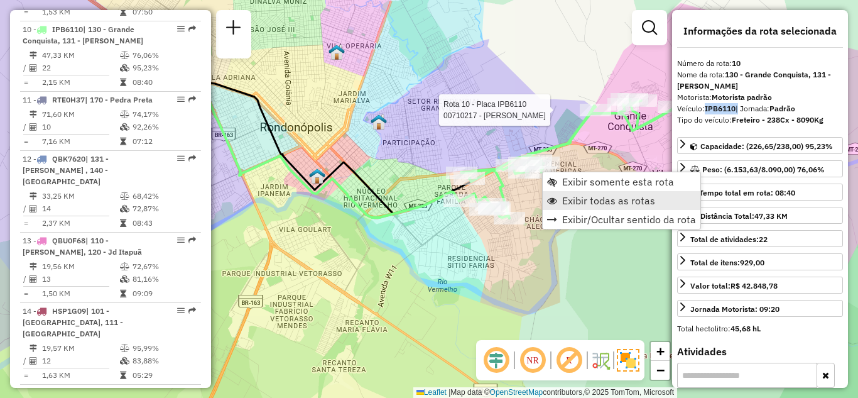
click at [571, 197] on span "Exibir todas as rotas" at bounding box center [608, 200] width 93 height 10
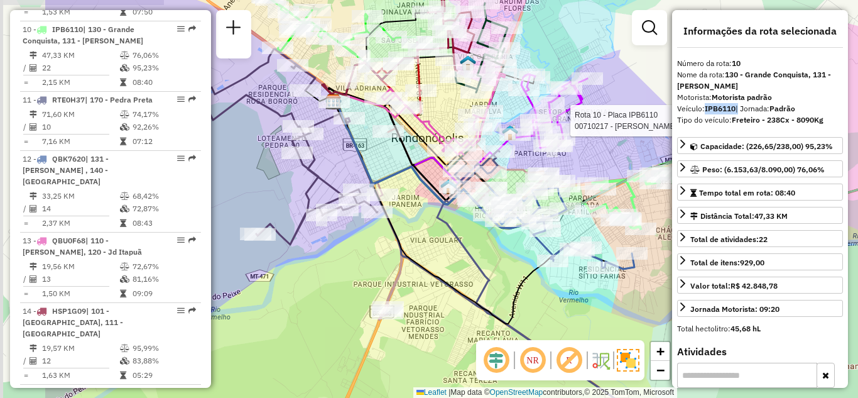
drag, startPoint x: 462, startPoint y: 148, endPoint x: 584, endPoint y: 157, distance: 122.2
click at [584, 157] on div "Rota 10 - Placa IPB6110 00710217 - JULIANO DOS SANTOS ERCI Janela de atendiment…" at bounding box center [429, 199] width 858 height 398
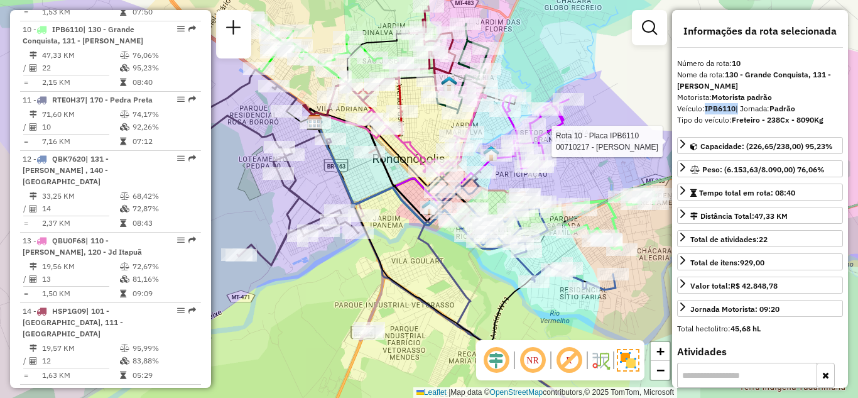
drag, startPoint x: 396, startPoint y: 172, endPoint x: 378, endPoint y: 192, distance: 27.1
click at [378, 192] on icon at bounding box center [416, 185] width 203 height 126
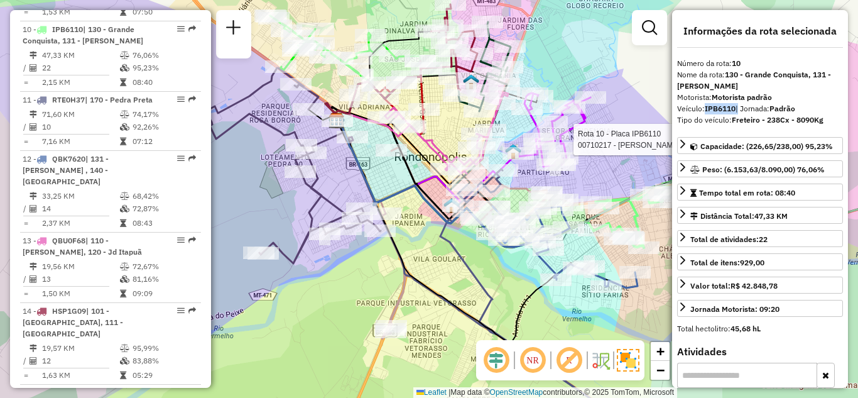
drag, startPoint x: 574, startPoint y: 178, endPoint x: 597, endPoint y: 174, distance: 23.5
click at [597, 174] on div "Rota 10 - Placa IPB6110 00710217 - JULIANO DOS SANTOS ERCI Janela de atendiment…" at bounding box center [429, 199] width 858 height 398
click at [423, 173] on icon at bounding box center [447, 132] width 123 height 81
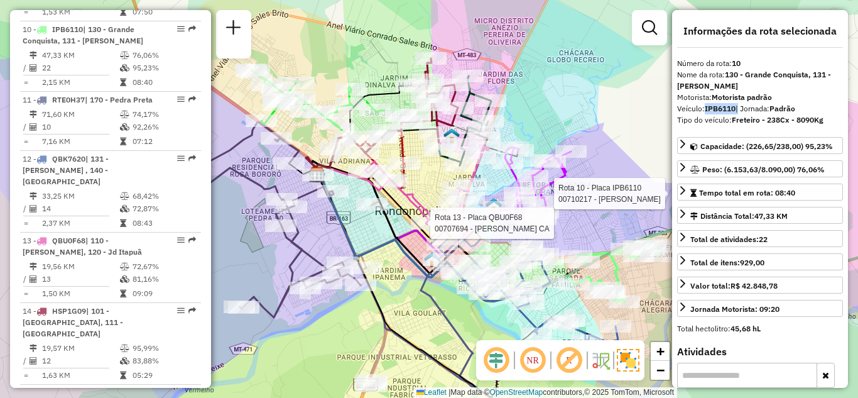
click at [629, 82] on div "Rota 10 - Placa IPB6110 00710217 - JULIANO DOS SANTOS ERCI Rota 13 - Placa QBU0…" at bounding box center [429, 199] width 858 height 398
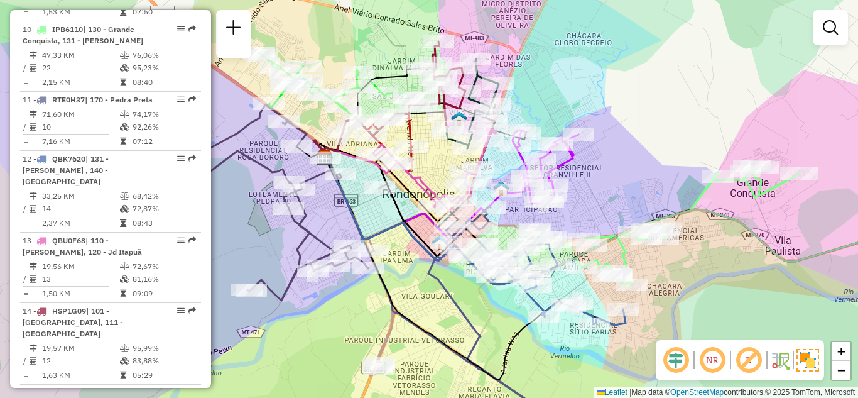
drag, startPoint x: 684, startPoint y: 197, endPoint x: 692, endPoint y: 180, distance: 18.6
click at [692, 180] on div "Janela de atendimento Grade de atendimento Capacidade Transportadoras Veículos …" at bounding box center [429, 199] width 858 height 398
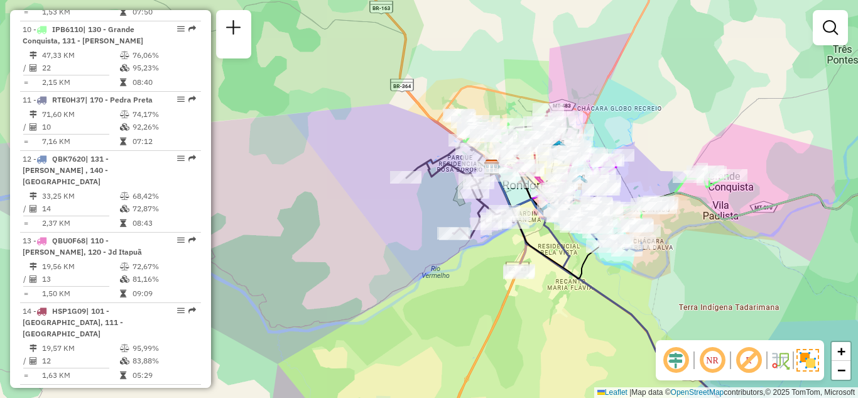
drag, startPoint x: 677, startPoint y: 165, endPoint x: 660, endPoint y: 165, distance: 16.3
click at [660, 165] on div "Janela de atendimento Grade de atendimento Capacidade Transportadoras Veículos …" at bounding box center [429, 199] width 858 height 398
drag, startPoint x: 683, startPoint y: 149, endPoint x: 658, endPoint y: 150, distance: 25.1
click at [658, 150] on div "Janela de atendimento Grade de atendimento Capacidade Transportadoras Veículos …" at bounding box center [429, 199] width 858 height 398
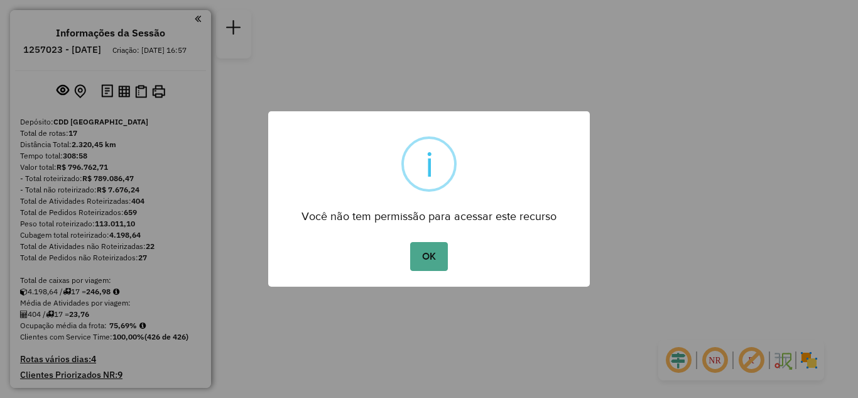
click at [415, 259] on button "OK" at bounding box center [428, 256] width 37 height 29
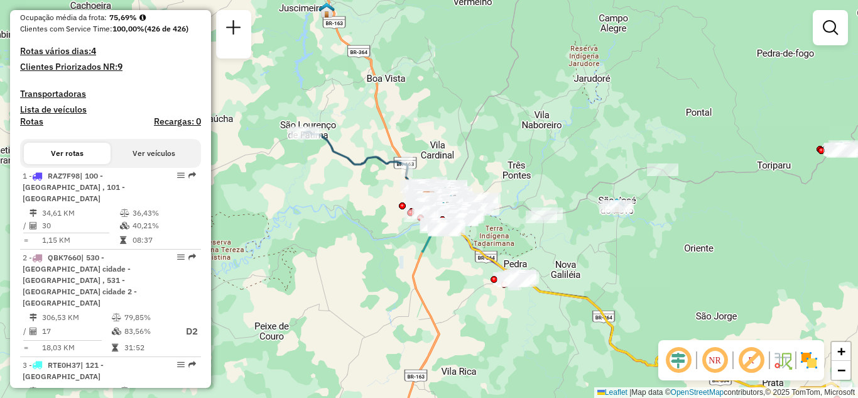
scroll to position [786, 0]
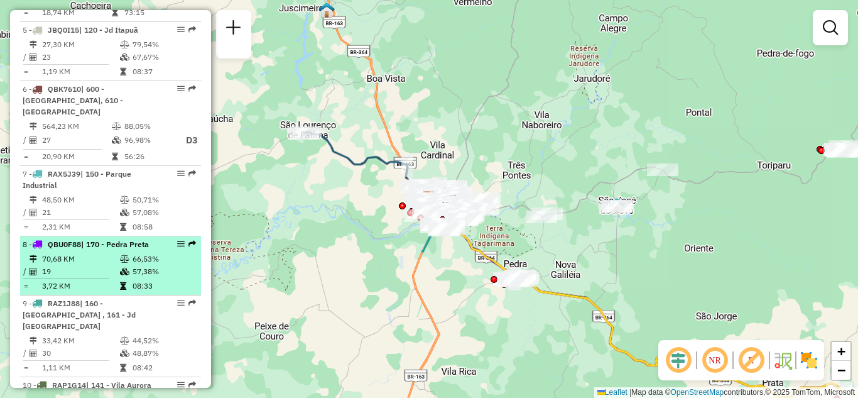
click at [177, 240] on em at bounding box center [181, 244] width 8 height 8
select select "**********"
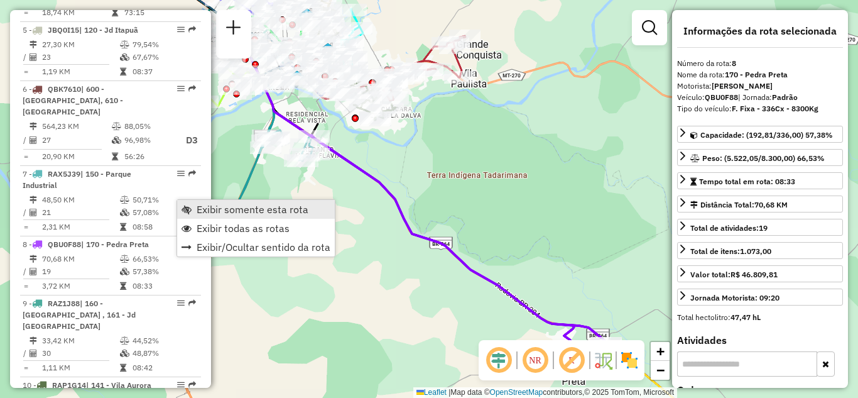
click at [226, 210] on span "Exibir somente esta rota" at bounding box center [253, 209] width 112 height 10
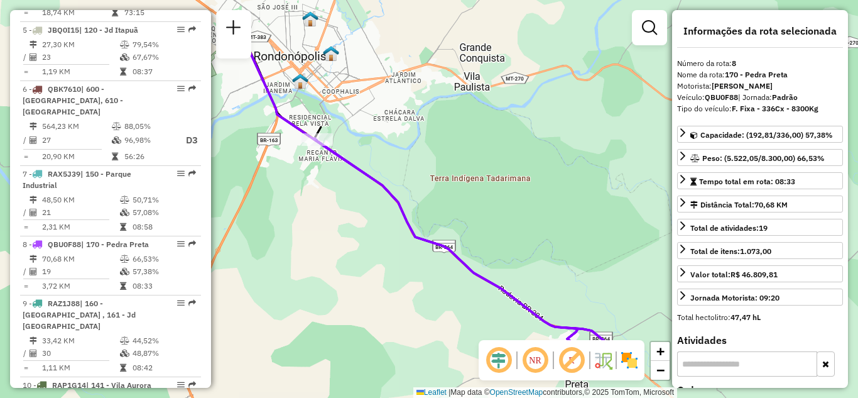
drag, startPoint x: 355, startPoint y: 165, endPoint x: 433, endPoint y: 183, distance: 80.1
click at [433, 183] on icon at bounding box center [467, 251] width 307 height 227
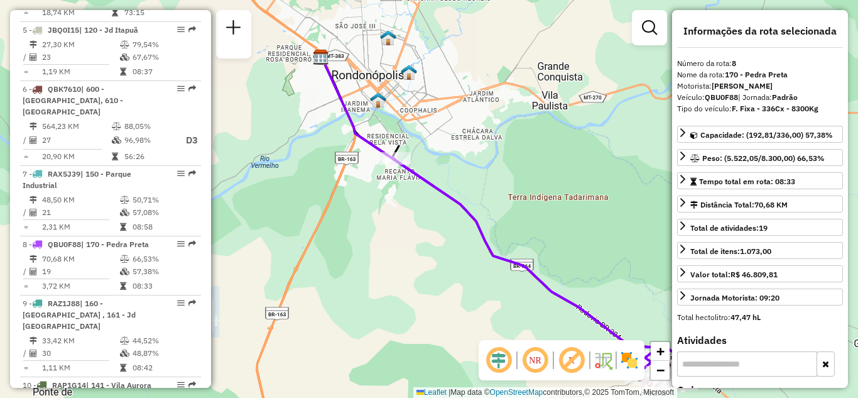
scroll to position [1056, 0]
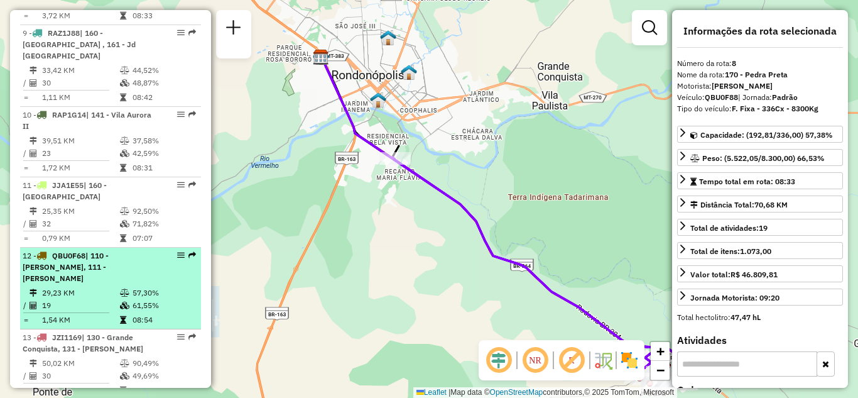
click at [177, 251] on em at bounding box center [181, 255] width 8 height 8
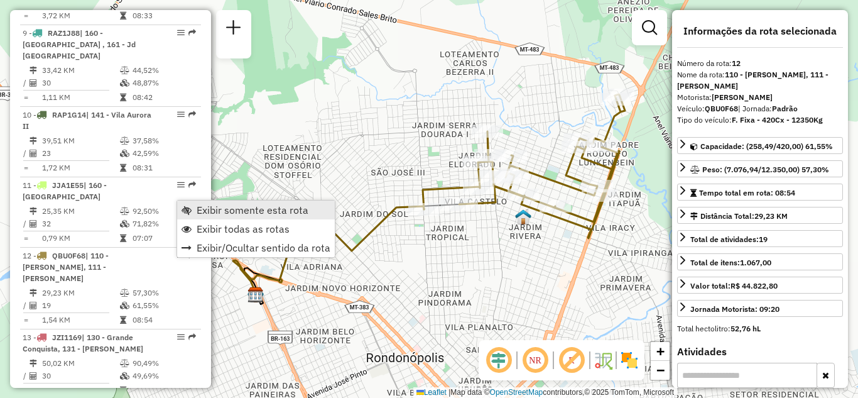
click at [192, 210] on link "Exibir somente esta rota" at bounding box center [256, 209] width 158 height 19
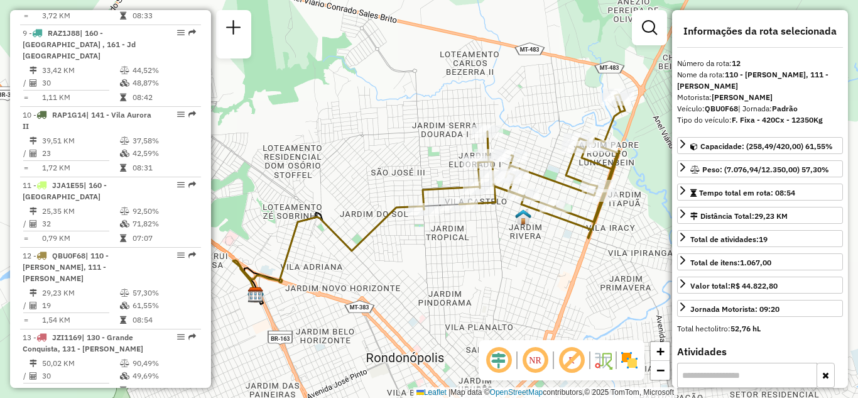
drag, startPoint x: 462, startPoint y: 268, endPoint x: 411, endPoint y: 236, distance: 60.1
click at [411, 236] on div "Janela de atendimento Grade de atendimento Capacidade Transportadoras Veículos …" at bounding box center [429, 199] width 858 height 398
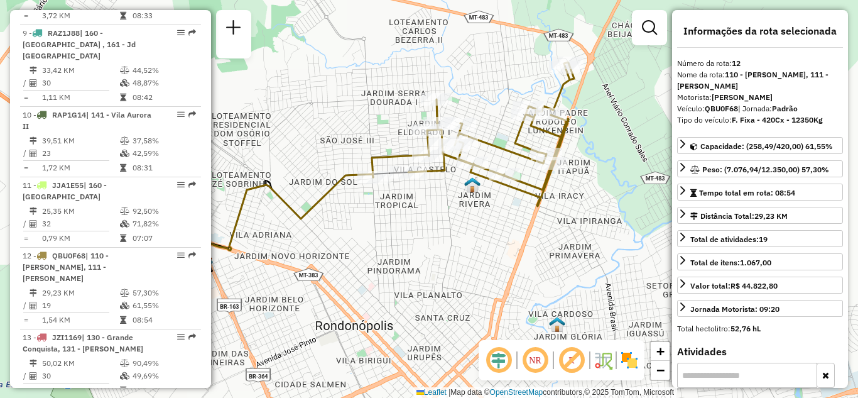
click at [434, 50] on div "Janela de atendimento Grade de atendimento Capacidade Transportadoras Veículos …" at bounding box center [429, 199] width 858 height 398
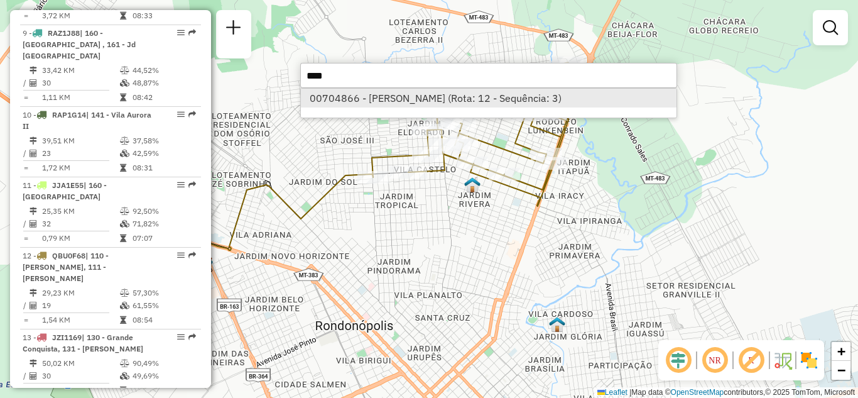
type input "****"
click at [406, 97] on li "00704866 - KENNEDY ROGERIO DANT (Rota: 12 - Sequência: 3)" at bounding box center [489, 98] width 376 height 19
select select "**********"
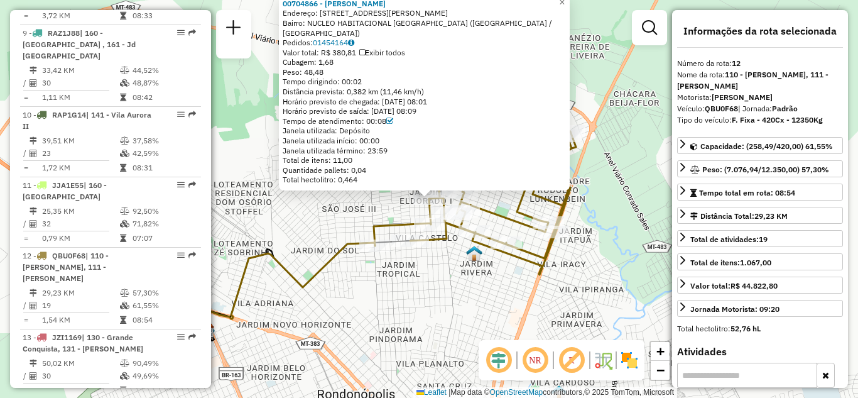
scroll to position [1237, 0]
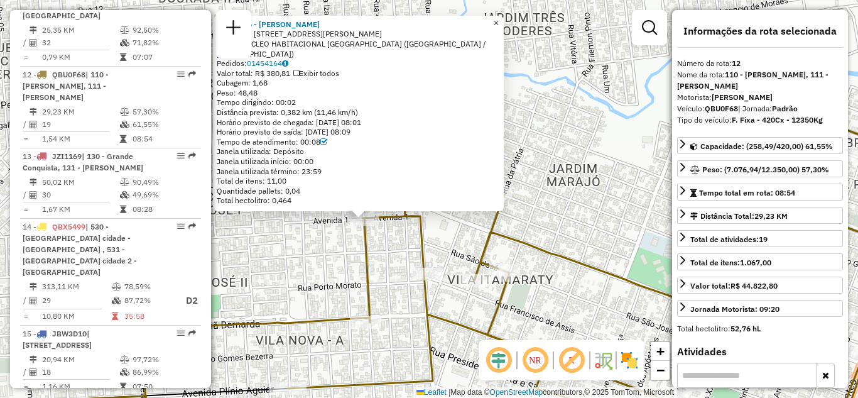
click at [499, 24] on span "×" at bounding box center [496, 23] width 6 height 11
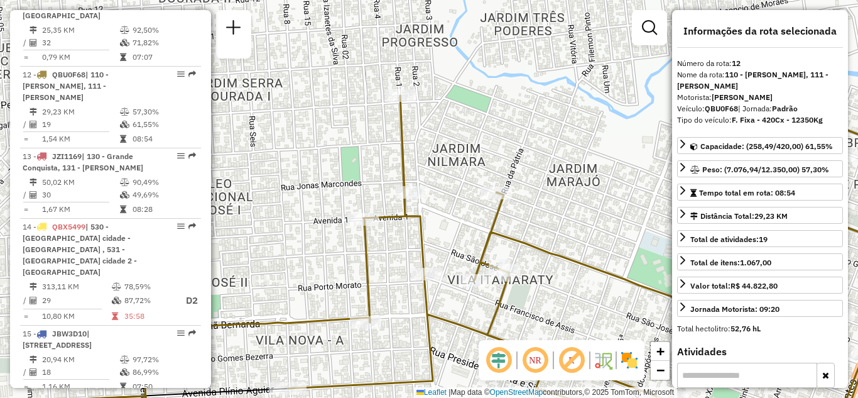
drag, startPoint x: 372, startPoint y: 254, endPoint x: 384, endPoint y: 251, distance: 12.9
click at [384, 251] on icon at bounding box center [543, 198] width 802 height 477
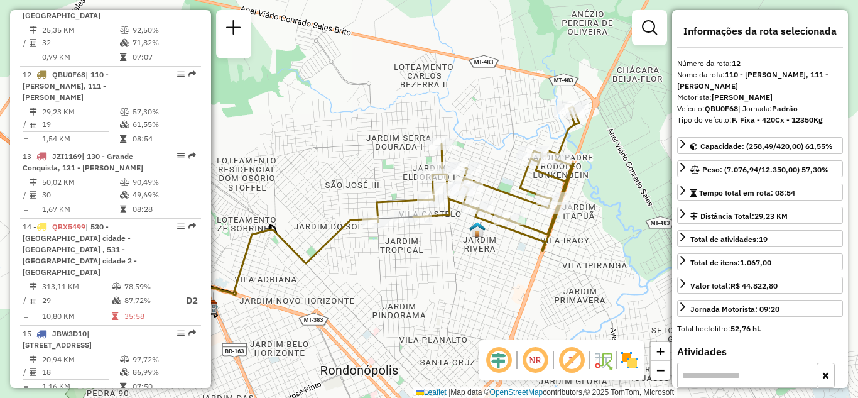
drag, startPoint x: 498, startPoint y: 163, endPoint x: 484, endPoint y: 163, distance: 13.8
click at [484, 163] on div "Janela de atendimento Grade de atendimento Capacidade Transportadoras Veículos …" at bounding box center [429, 199] width 858 height 398
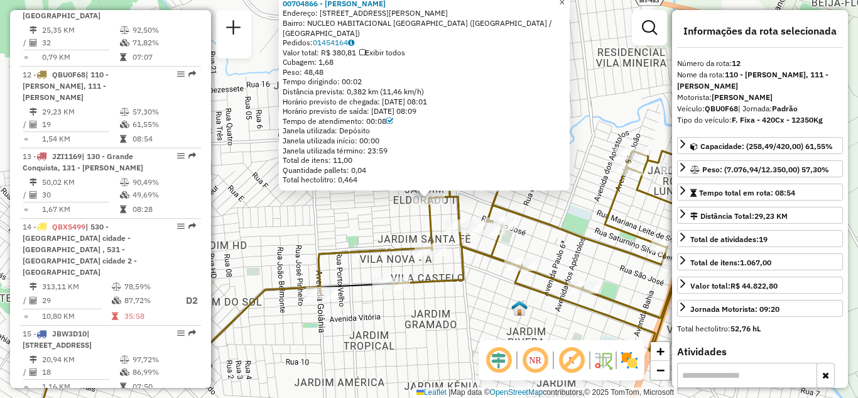
click at [565, 6] on span "×" at bounding box center [562, 2] width 6 height 11
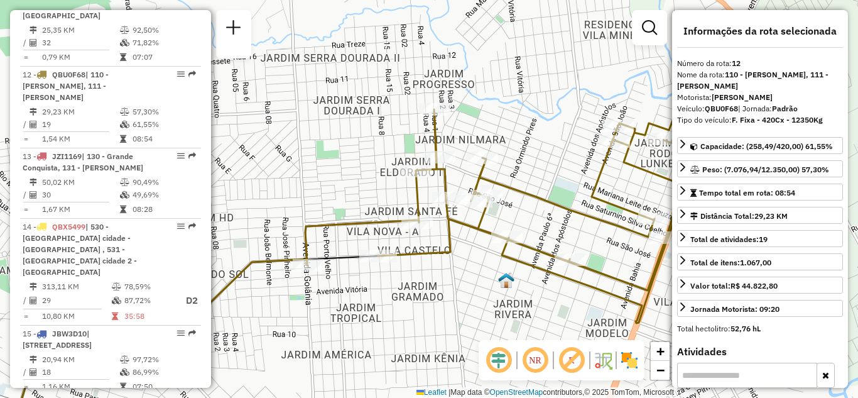
drag, startPoint x: 581, startPoint y: 126, endPoint x: 499, endPoint y: 134, distance: 82.0
click at [503, 126] on div "Janela de atendimento Grade de atendimento Capacidade Transportadoras Veículos …" at bounding box center [429, 199] width 858 height 398
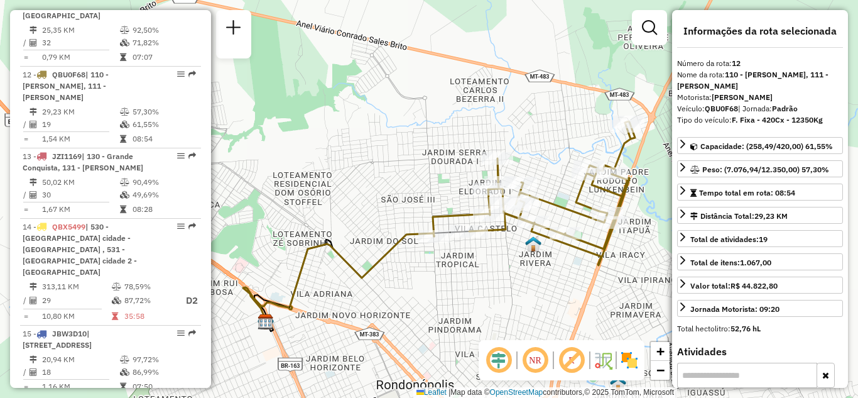
drag, startPoint x: 621, startPoint y: 258, endPoint x: 605, endPoint y: 253, distance: 17.1
click at [607, 259] on div "Janela de atendimento Grade de atendimento Capacidade Transportadoras Veículos …" at bounding box center [429, 199] width 858 height 398
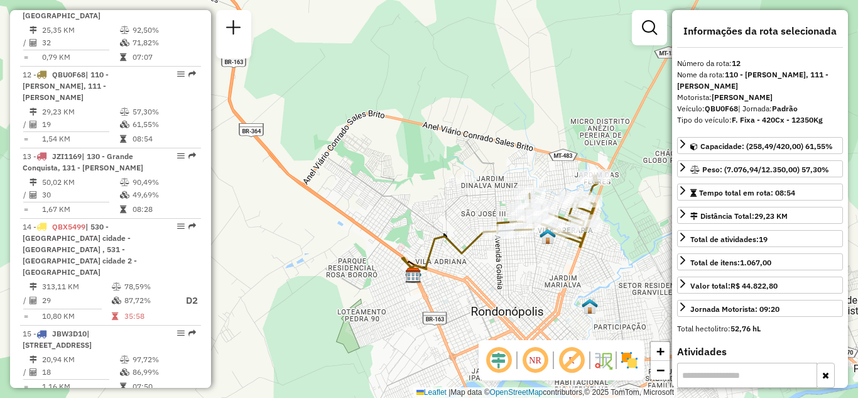
drag, startPoint x: 609, startPoint y: 256, endPoint x: 584, endPoint y: 241, distance: 29.8
click at [586, 243] on div "Janela de atendimento Grade de atendimento Capacidade Transportadoras Veículos …" at bounding box center [429, 199] width 858 height 398
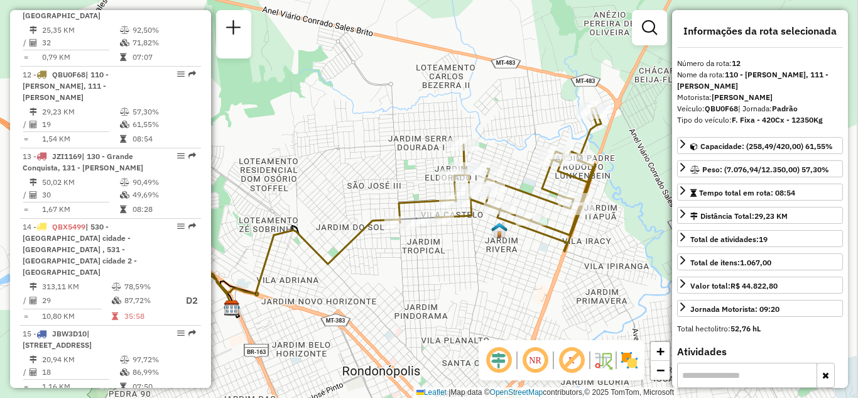
drag, startPoint x: 606, startPoint y: 236, endPoint x: 596, endPoint y: 237, distance: 10.2
click at [598, 237] on div "Janela de atendimento Grade de atendimento Capacidade Transportadoras Veículos …" at bounding box center [429, 199] width 858 height 398
